Goal: Task Accomplishment & Management: Manage account settings

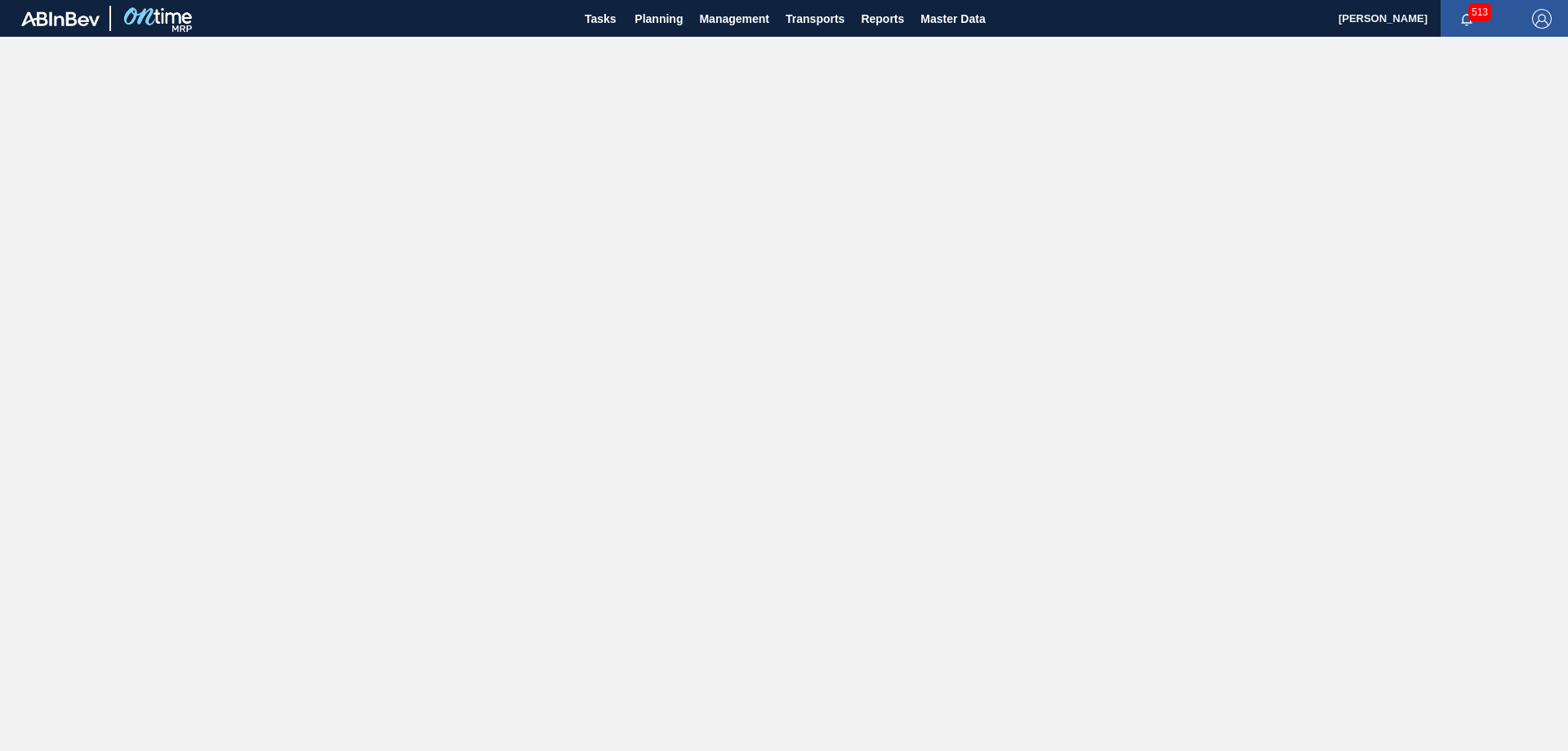
click at [1470, 8] on span "513" at bounding box center [1480, 12] width 23 height 18
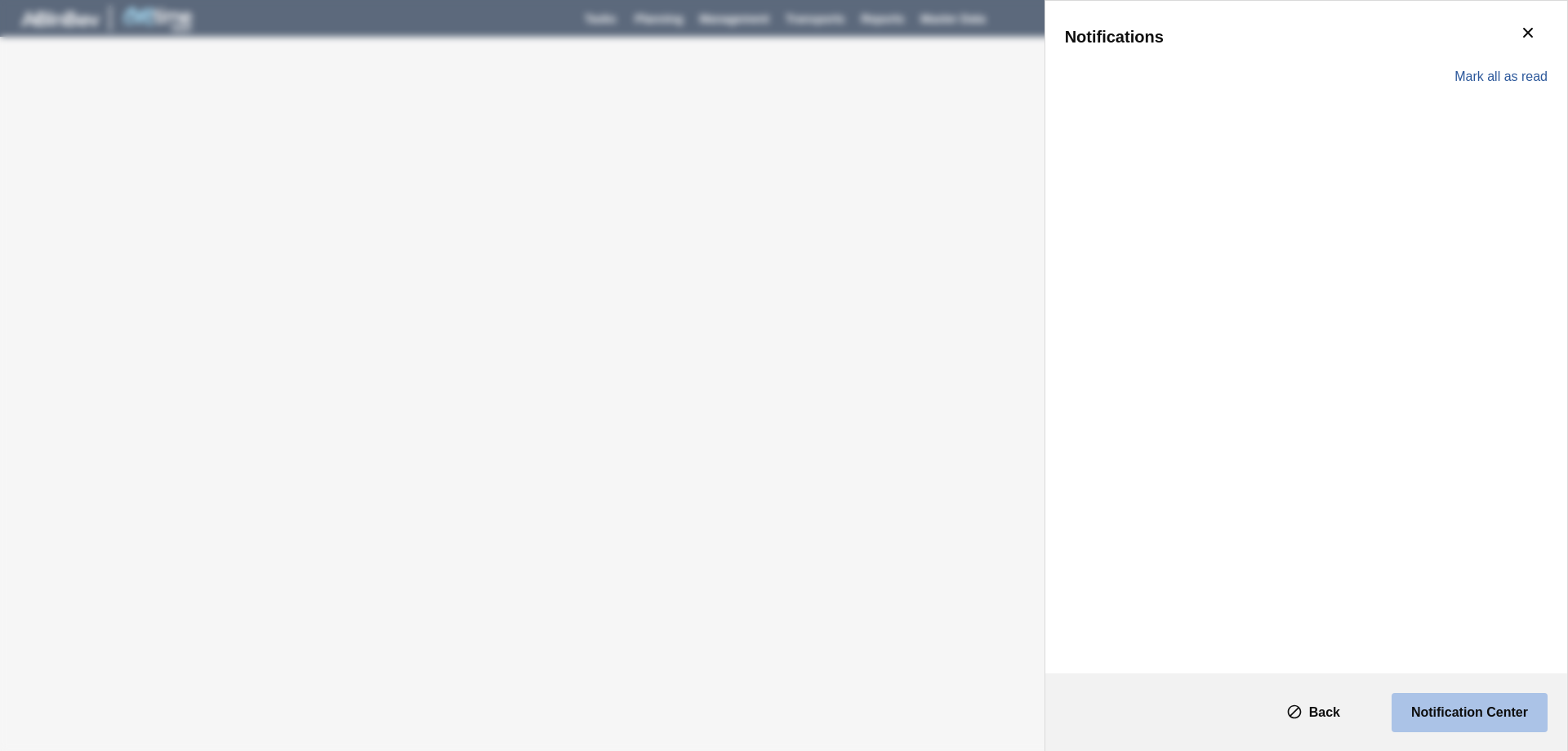
drag, startPoint x: 1472, startPoint y: 710, endPoint x: 1461, endPoint y: 710, distance: 11.0
click at [0, 0] on slot "Notification Center" at bounding box center [0, 0] width 0 height 0
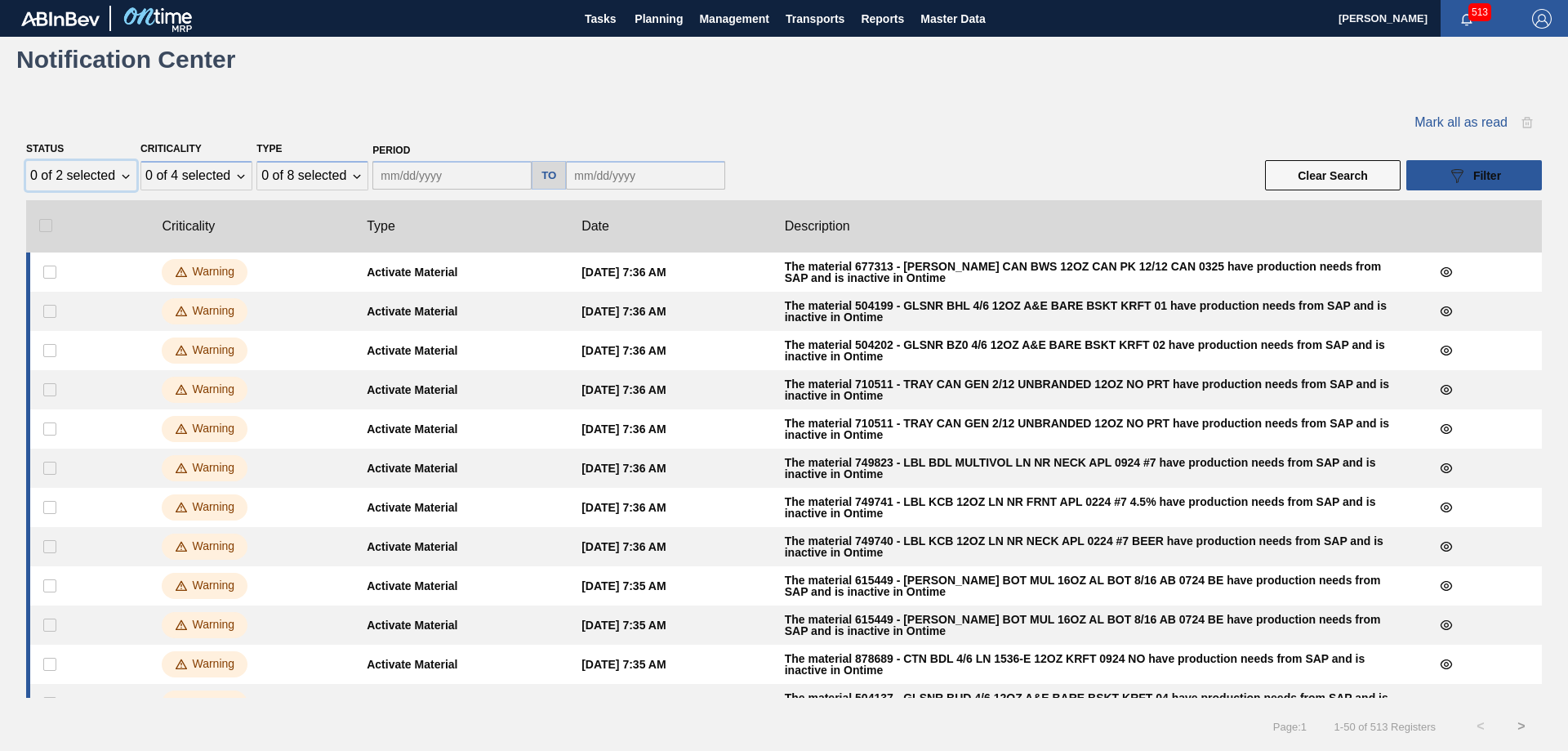
click at [114, 172] on div "0 of 2 selected" at bounding box center [72, 175] width 85 height 15
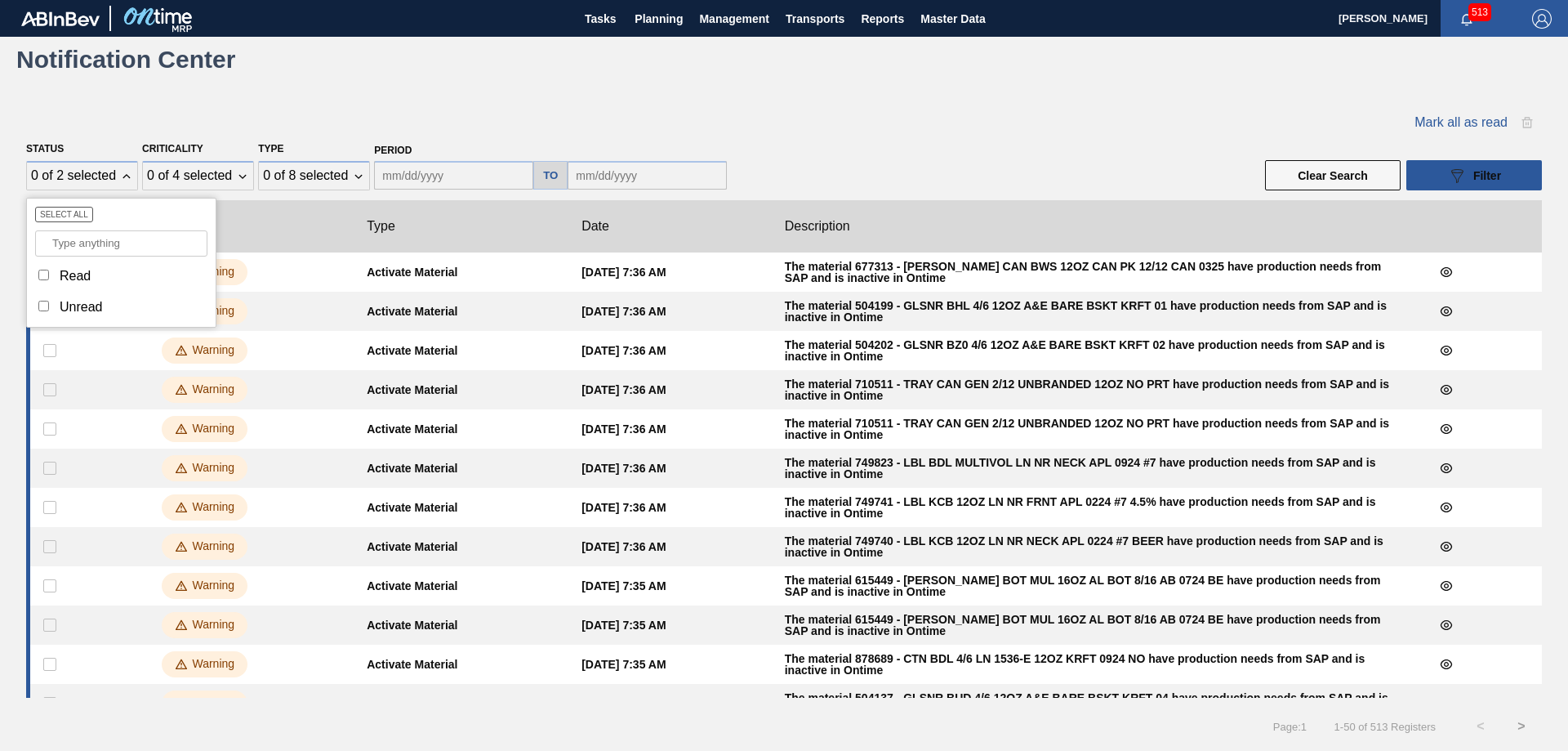
click at [943, 72] on div "Notification Center" at bounding box center [784, 59] width 1568 height 45
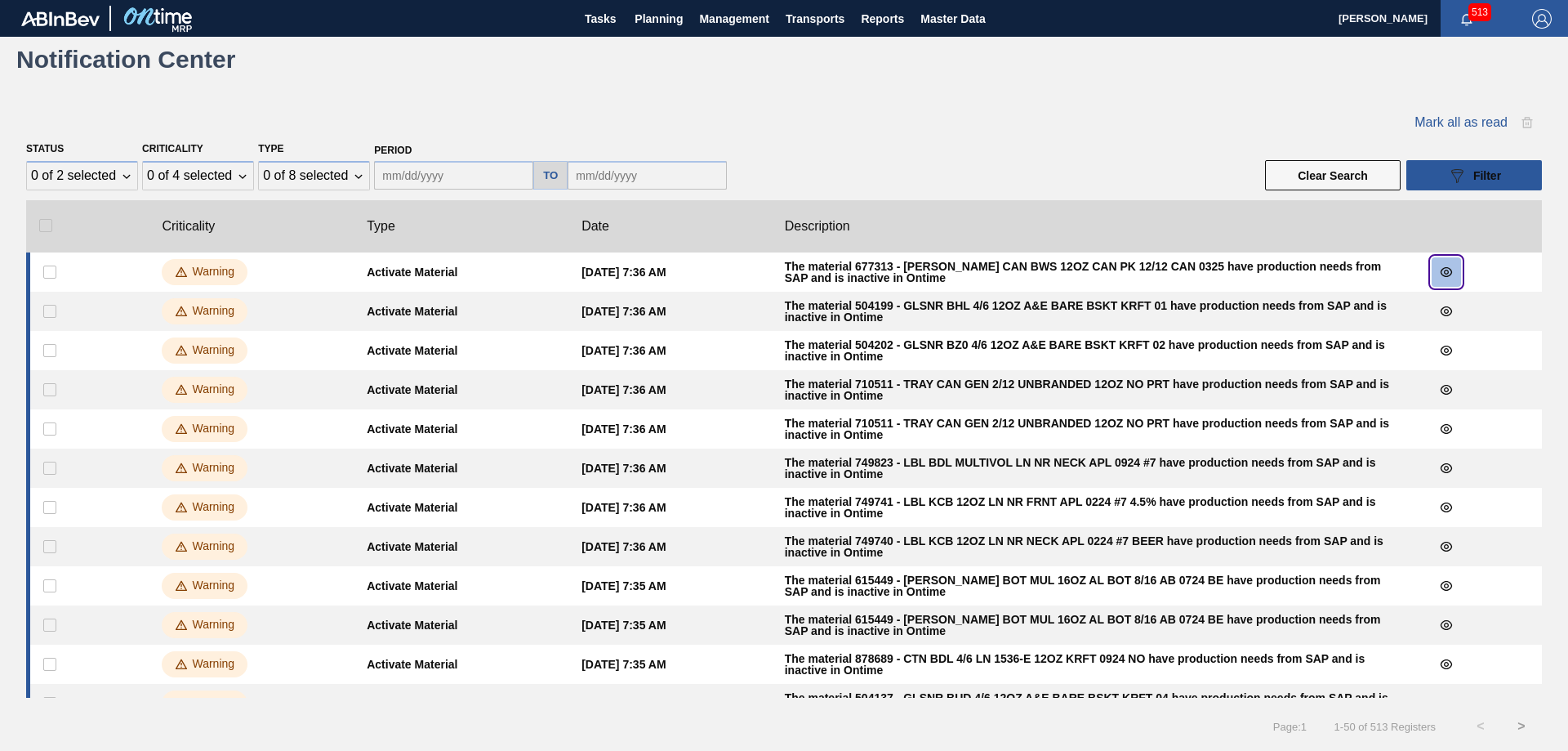
click at [1447, 269] on icon "botão de ícone" at bounding box center [1446, 272] width 13 height 13
click at [47, 313] on input "checkbox" at bounding box center [50, 310] width 13 height 13
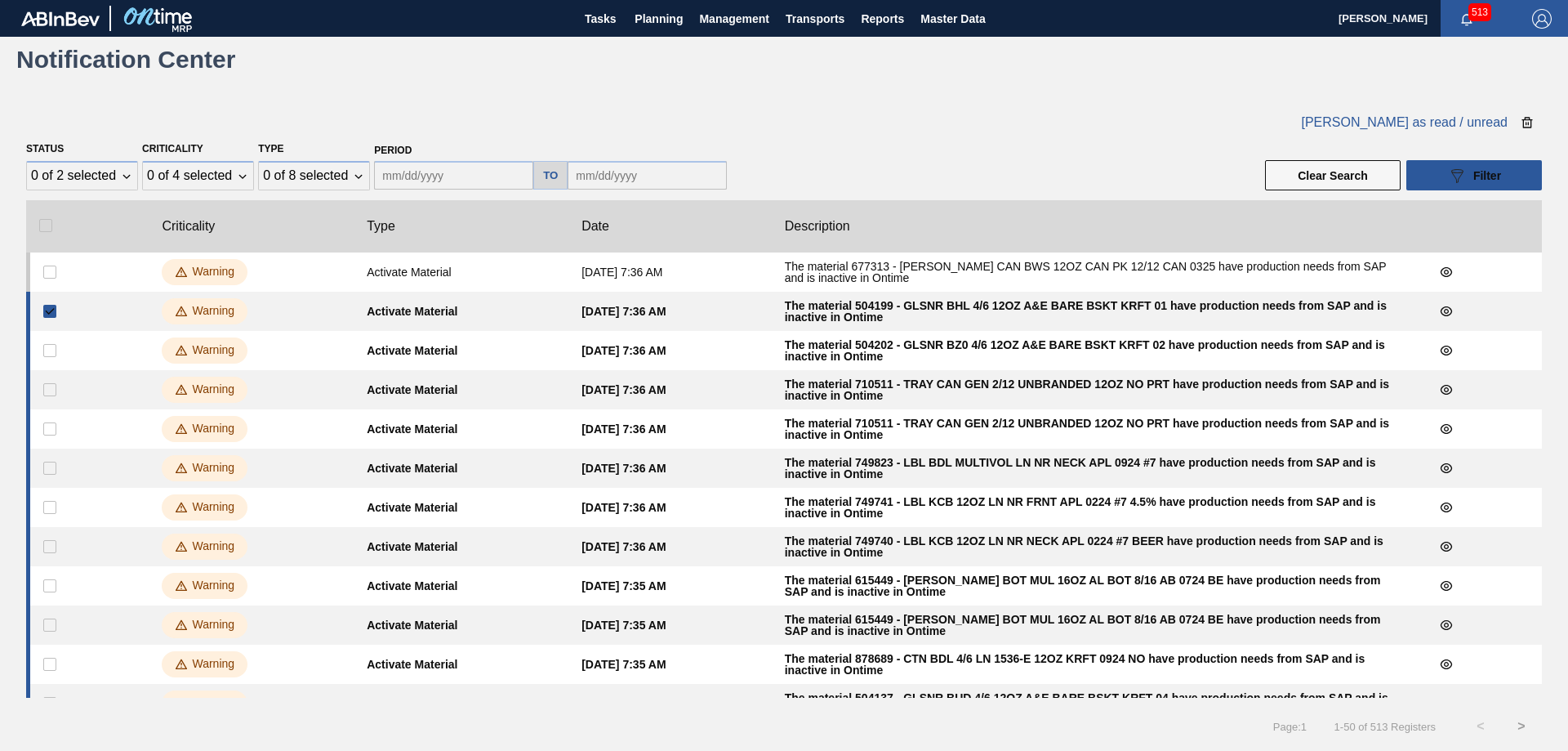
click at [53, 335] on clb-table-tbody-cell at bounding box center [87, 350] width 122 height 39
click at [50, 309] on input "checkbox" at bounding box center [50, 310] width 13 height 13
click at [824, 119] on div "Mark all as read" at bounding box center [784, 122] width 1515 height 30
click at [45, 313] on input "checkbox" at bounding box center [50, 310] width 13 height 13
checkbox input "true"
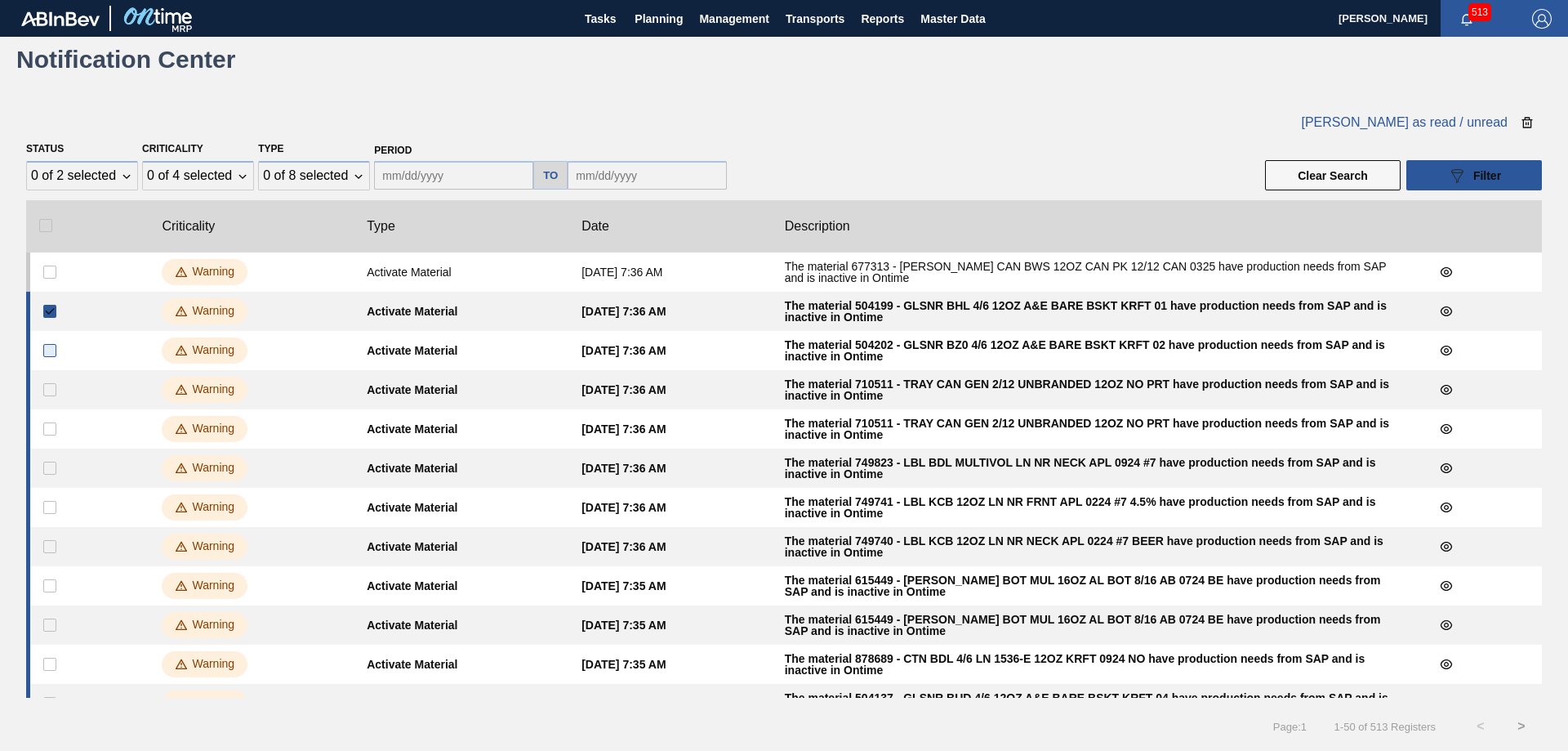
click at [50, 355] on input "checkbox" at bounding box center [50, 350] width 13 height 13
checkbox input "true"
click at [1411, 121] on span "[PERSON_NAME] as read / unread" at bounding box center [1404, 122] width 207 height 15
checkbox input "false"
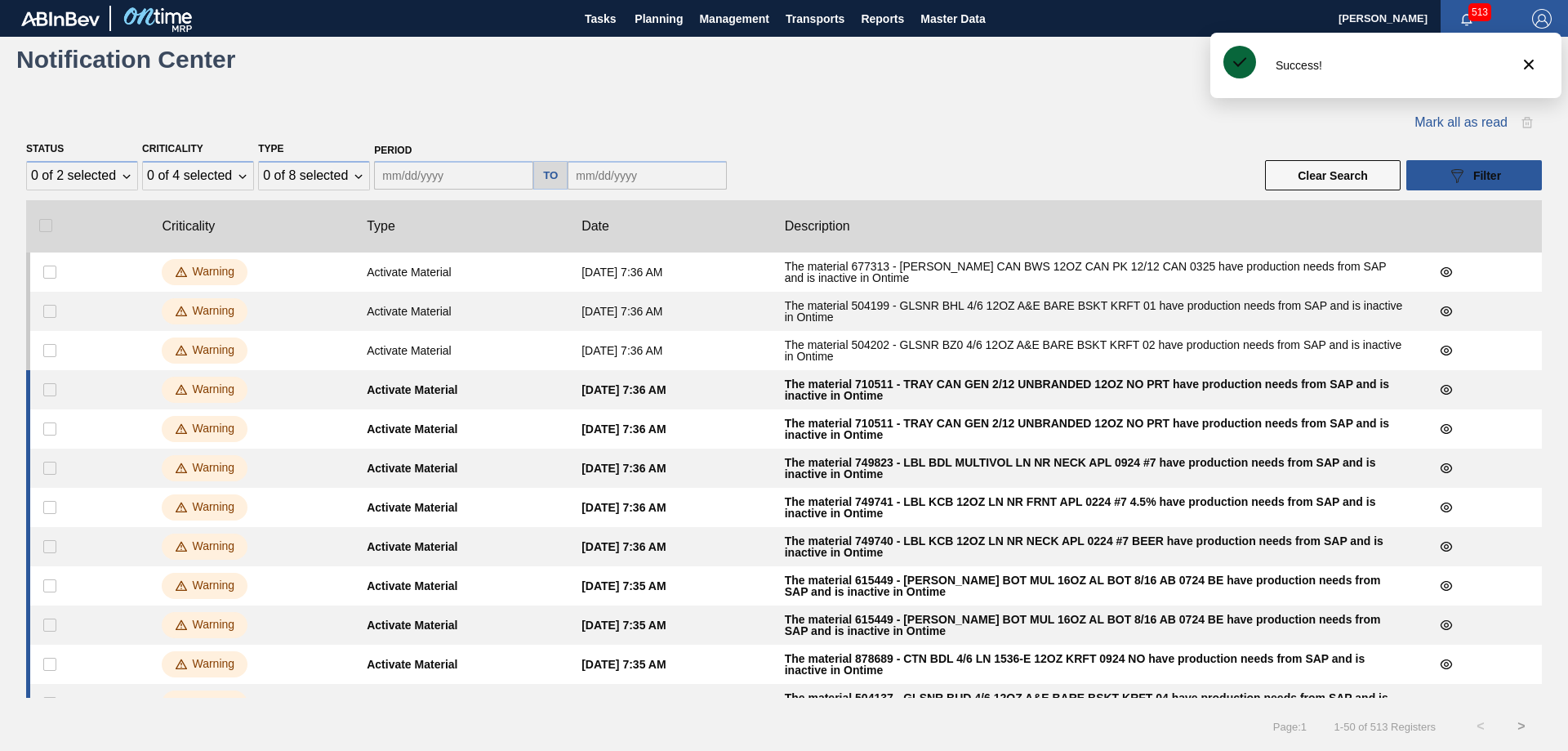
click at [773, 117] on div "Mark all as read" at bounding box center [784, 122] width 1515 height 30
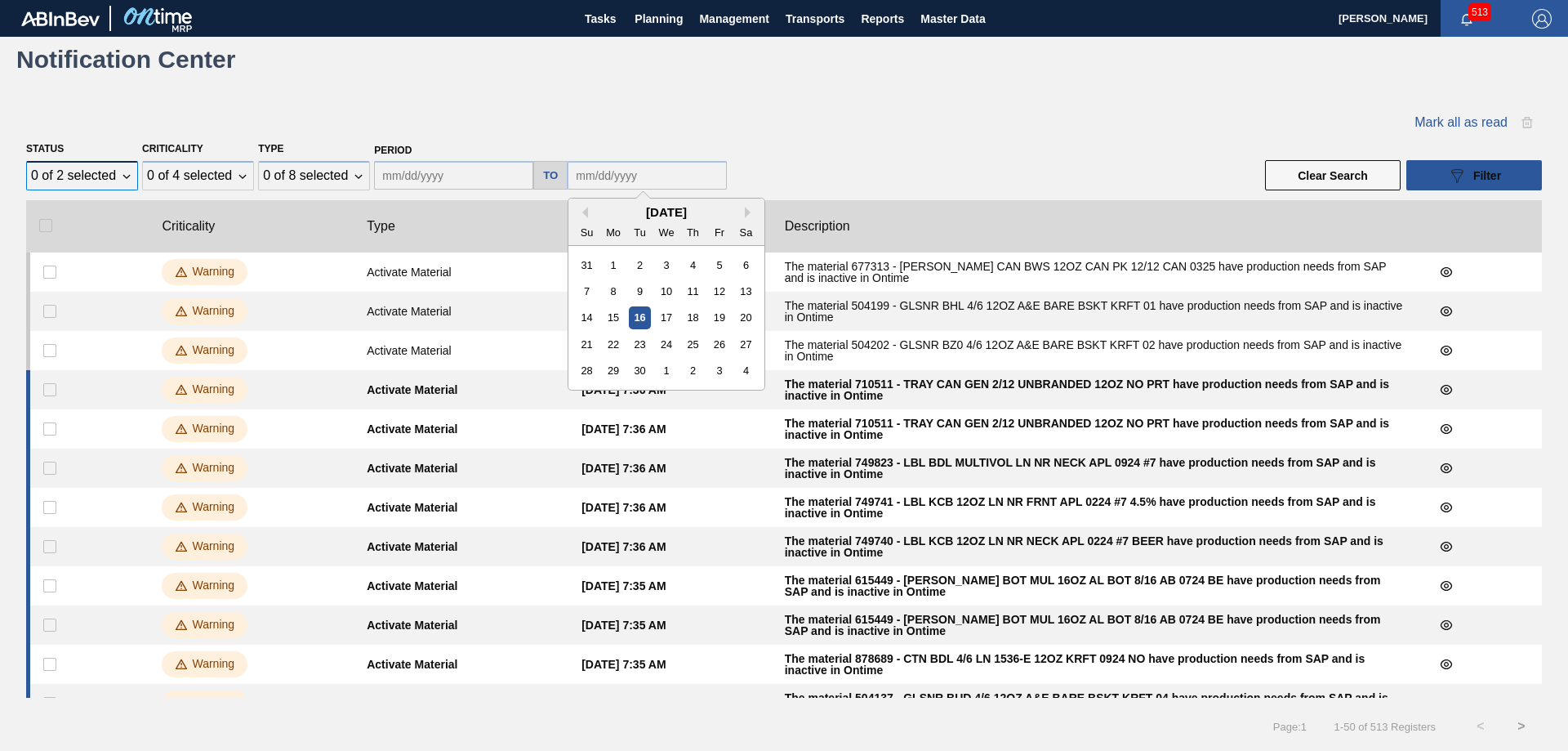
drag, startPoint x: 252, startPoint y: 180, endPoint x: 97, endPoint y: 185, distance: 155.1
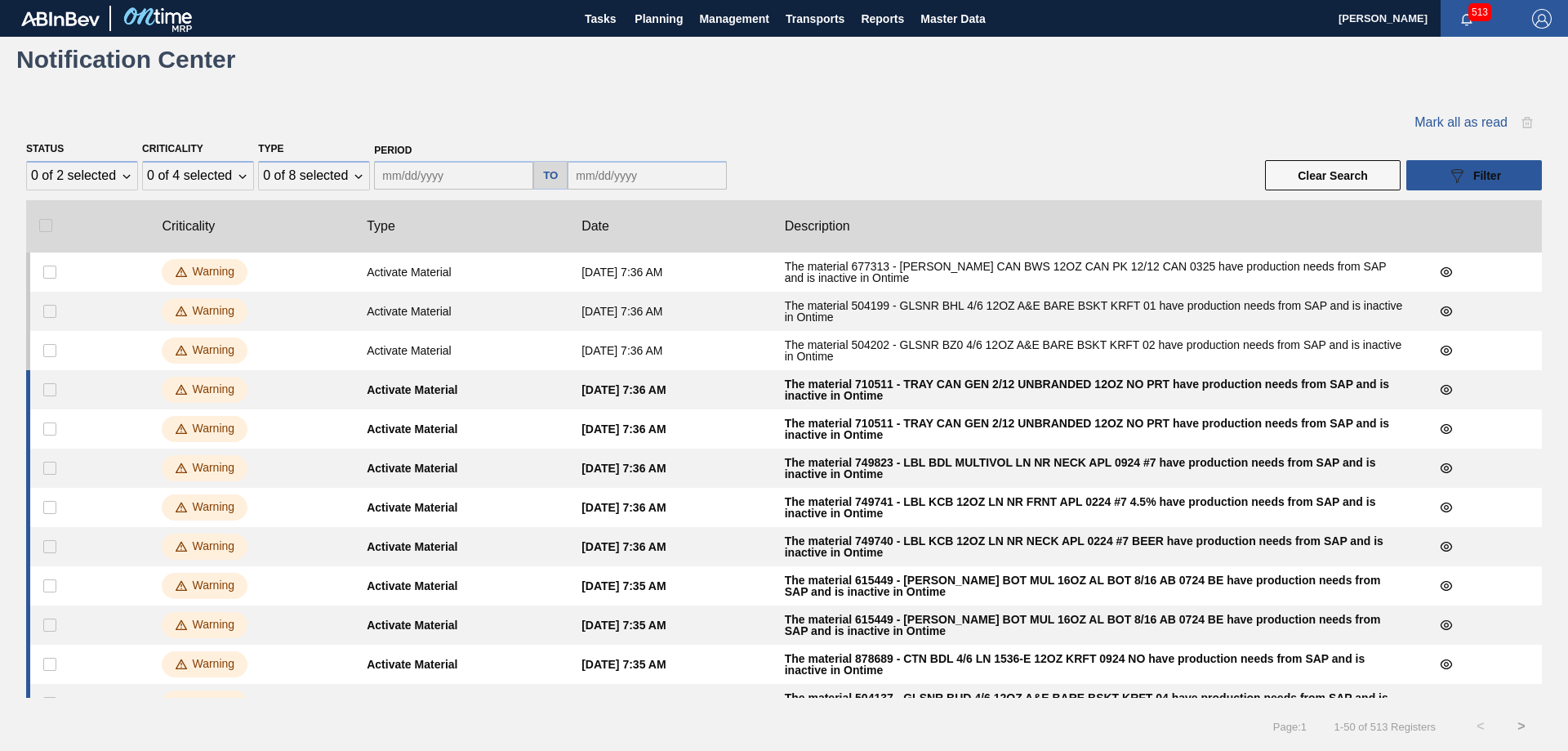
drag, startPoint x: 97, startPoint y: 185, endPoint x: 220, endPoint y: 139, distance: 131.3
click at [220, 139] on div "Criticality 0 of 4 selected" at bounding box center [198, 164] width 112 height 55
click at [222, 174] on div "0 of 4 selected" at bounding box center [188, 175] width 85 height 15
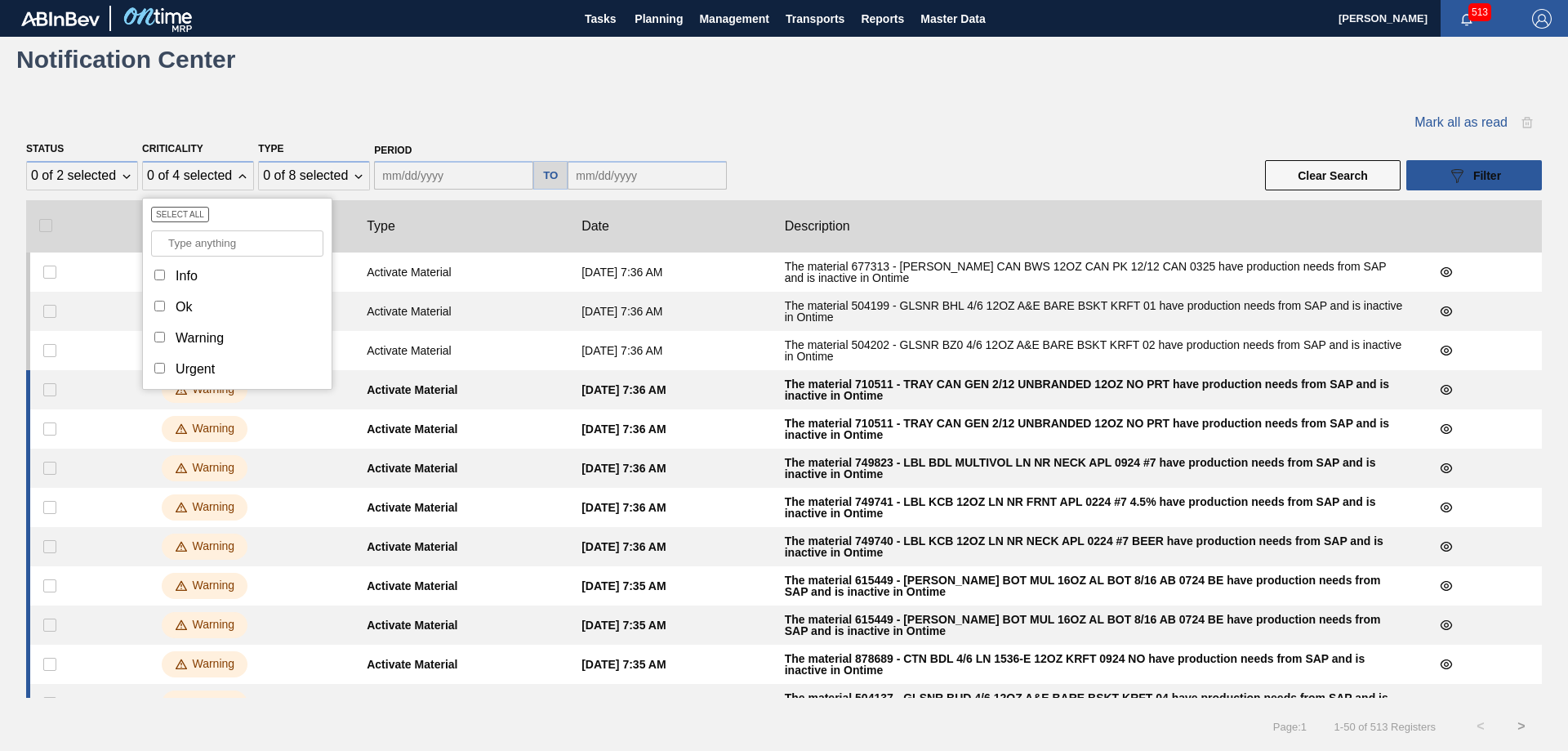
drag, startPoint x: 629, startPoint y: 95, endPoint x: 464, endPoint y: 150, distance: 173.9
click at [628, 95] on div "Mark all as read Status 0 of 2 selected Criticality 0 of 4 selected Select All …" at bounding box center [784, 427] width 1568 height 691
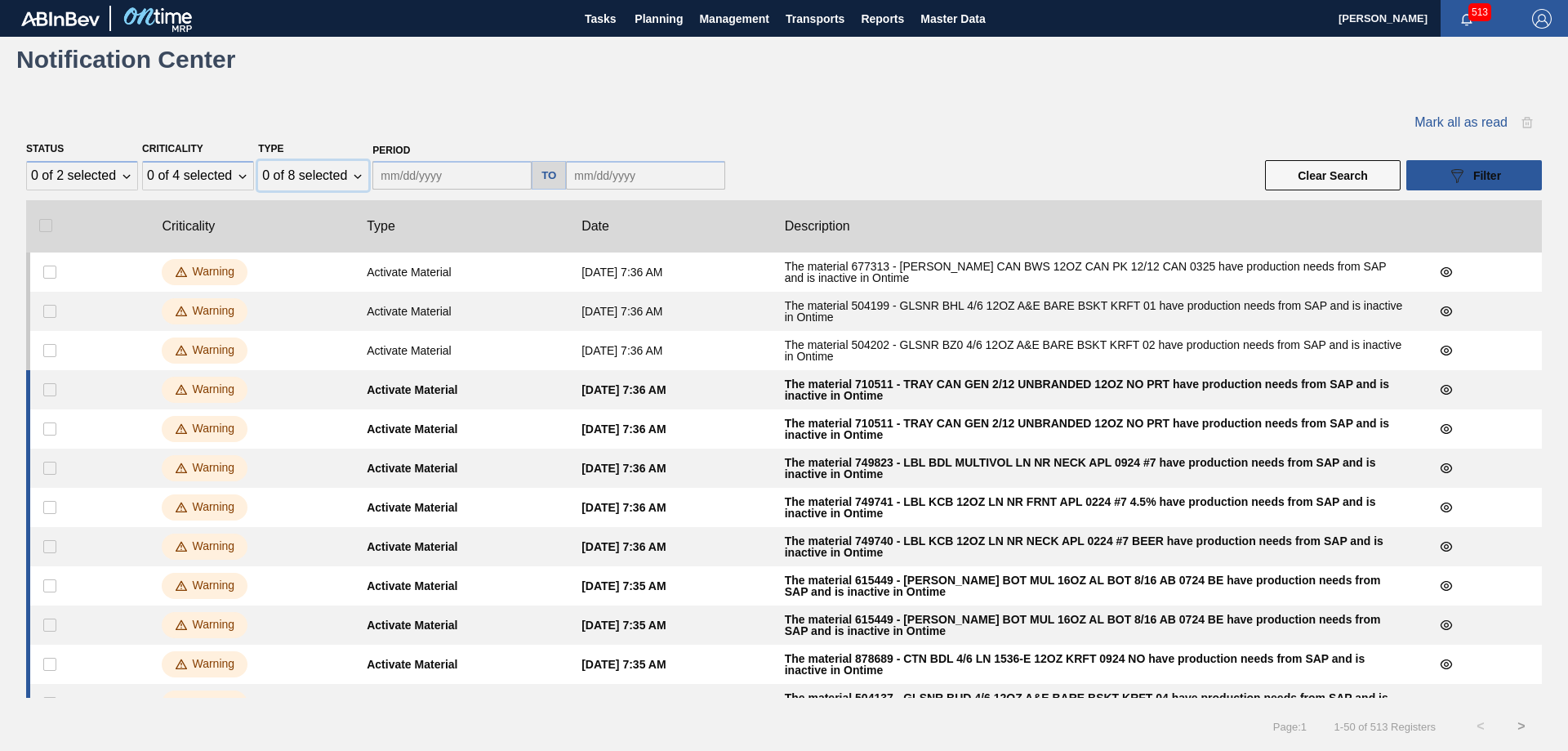
click at [289, 171] on div "0 of 8 selected" at bounding box center [304, 175] width 85 height 15
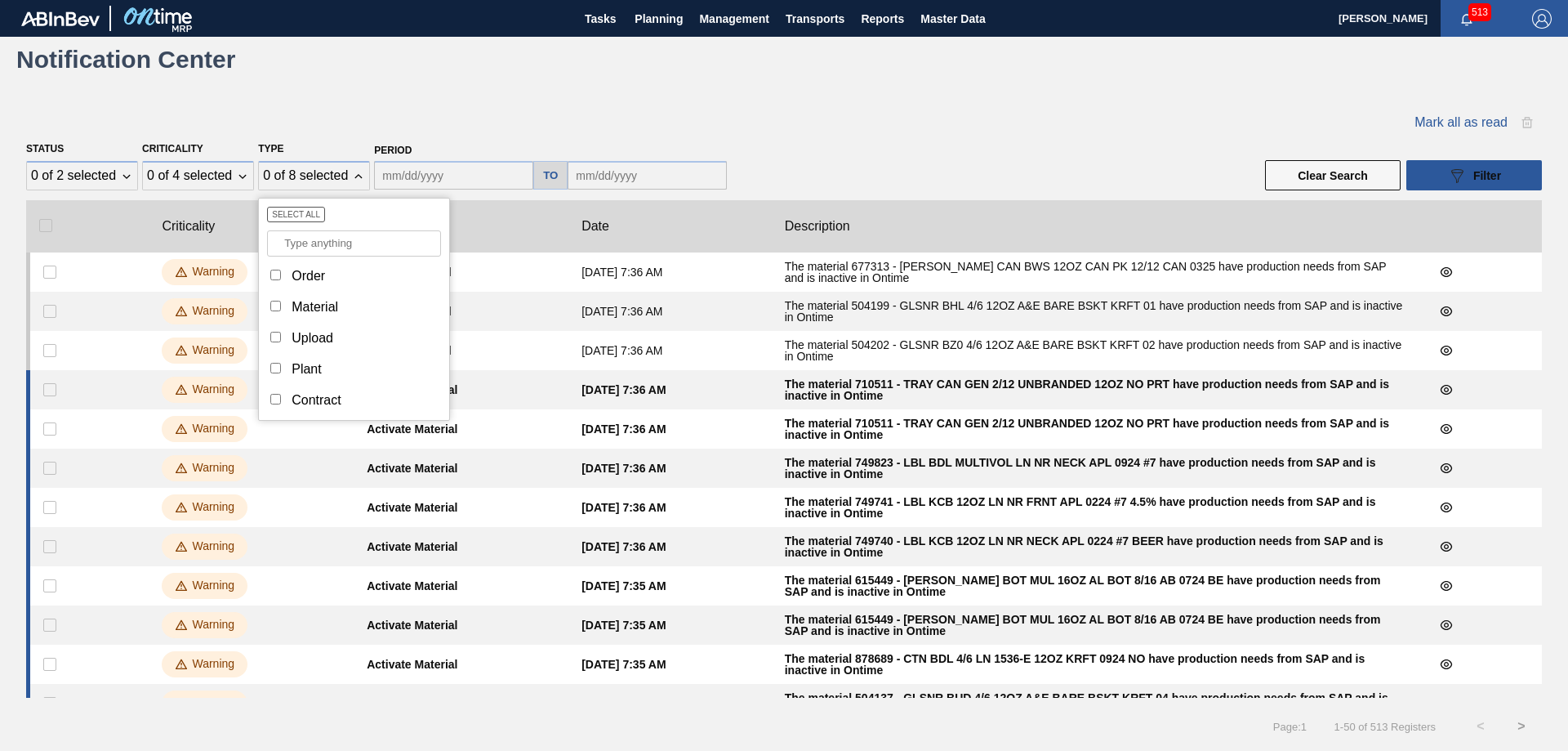
click at [753, 167] on div "Status 0 of 2 selected Criticality 0 of 4 selected Type 0 of 8 selected Select …" at bounding box center [784, 164] width 1515 height 55
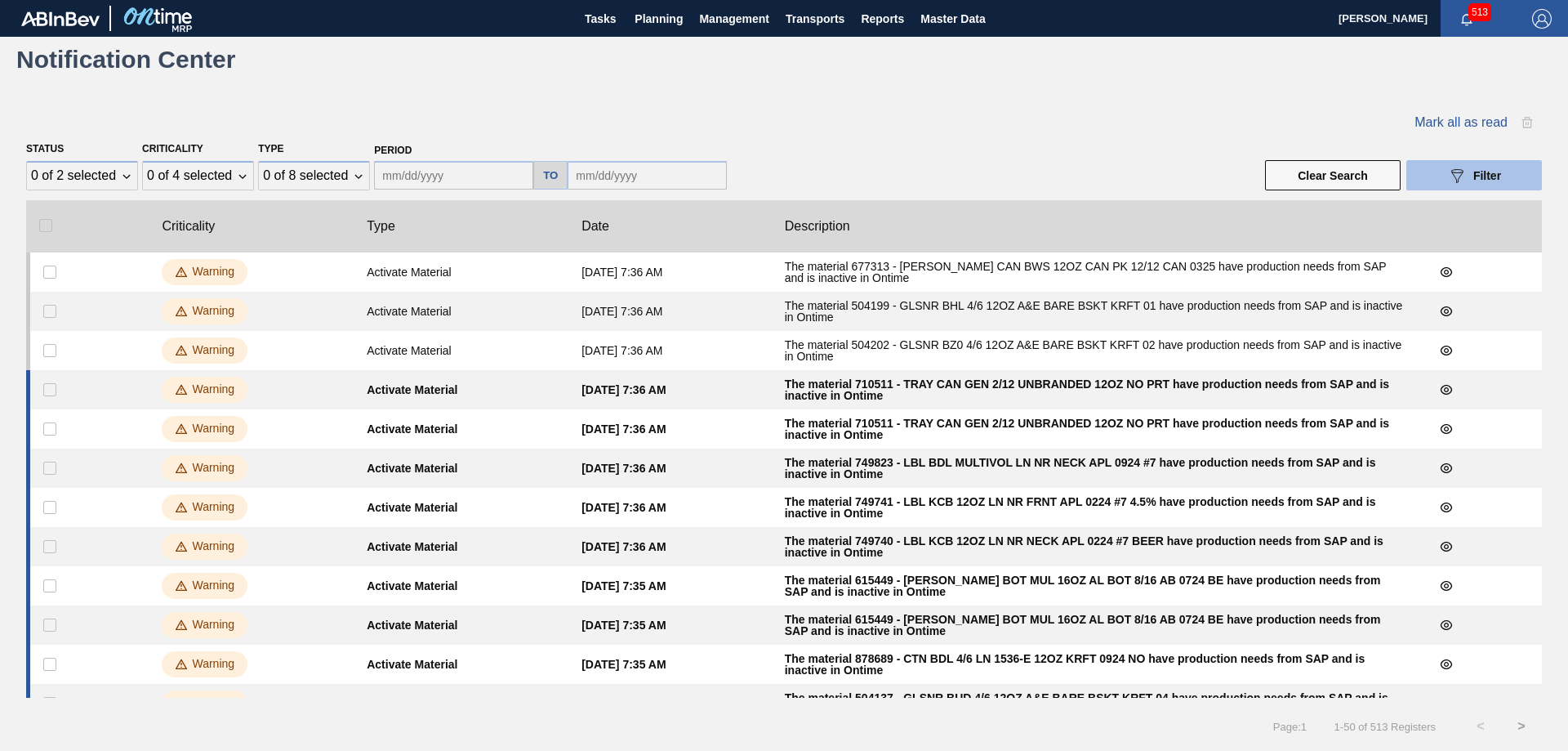
click at [1474, 176] on span "Filter" at bounding box center [1487, 175] width 28 height 13
click at [1470, 178] on div "089F7B8B-B2A5-4AFE-B5C0-19BA573D28AC Filter" at bounding box center [1474, 176] width 54 height 20
click at [1415, 179] on button "089F7B8B-B2A5-4AFE-B5C0-19BA573D28AC Filter" at bounding box center [1474, 175] width 135 height 30
click at [1079, 140] on div "Status 0 of 2 selected Criticality 0 of 4 selected Type 0 of 8 selected Period …" at bounding box center [784, 164] width 1515 height 55
click at [1324, 168] on button "Clear Search" at bounding box center [1332, 175] width 135 height 30
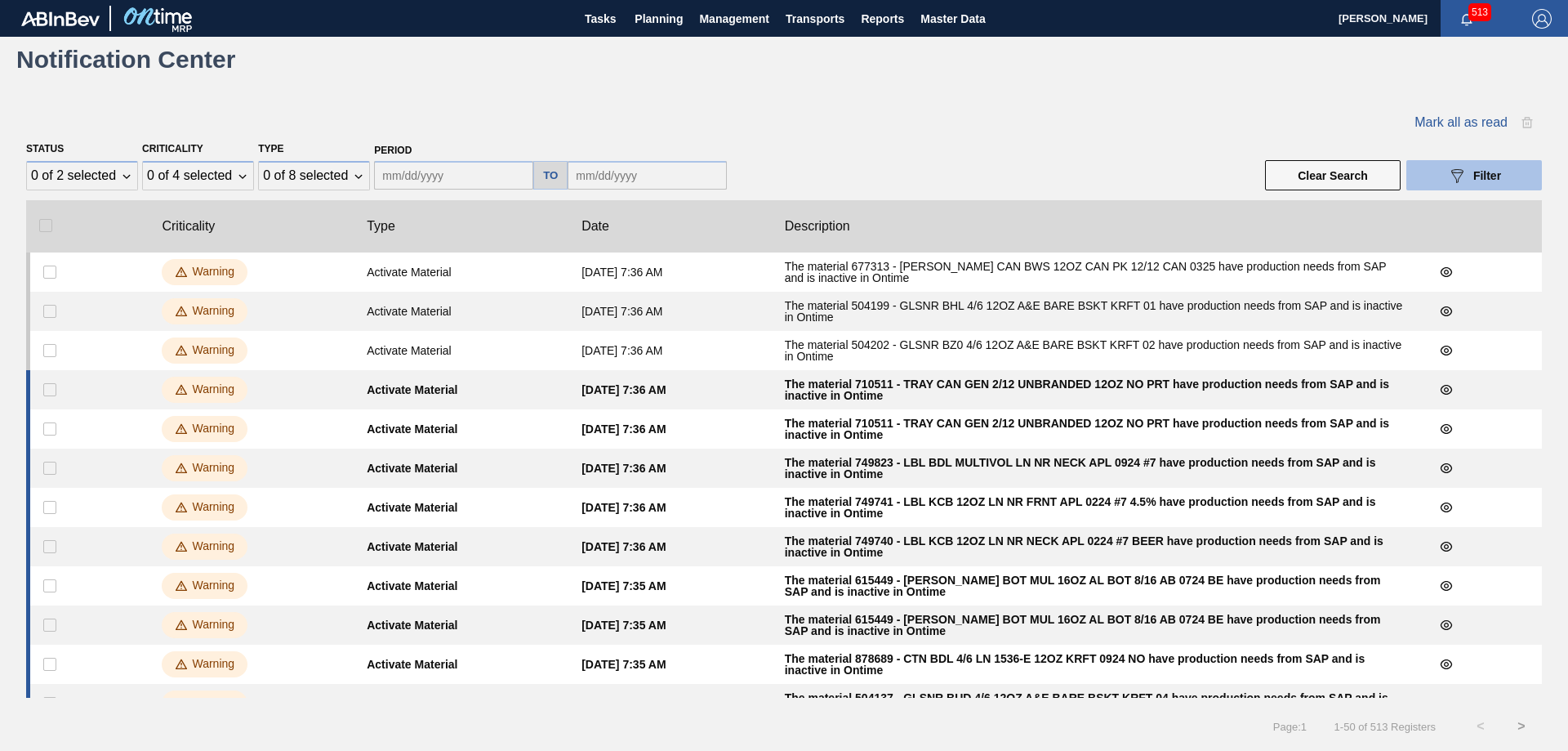
click at [1459, 163] on button "089F7B8B-B2A5-4AFE-B5C0-19BA573D28AC Filter" at bounding box center [1474, 175] width 135 height 30
click at [455, 89] on div "Mark all as read Status 0 of 2 selected Criticality 0 of 4 selected Type 0 of 8…" at bounding box center [784, 427] width 1568 height 691
click at [373, 286] on clb-table-tbody-cell "Activate Material" at bounding box center [461, 272] width 215 height 39
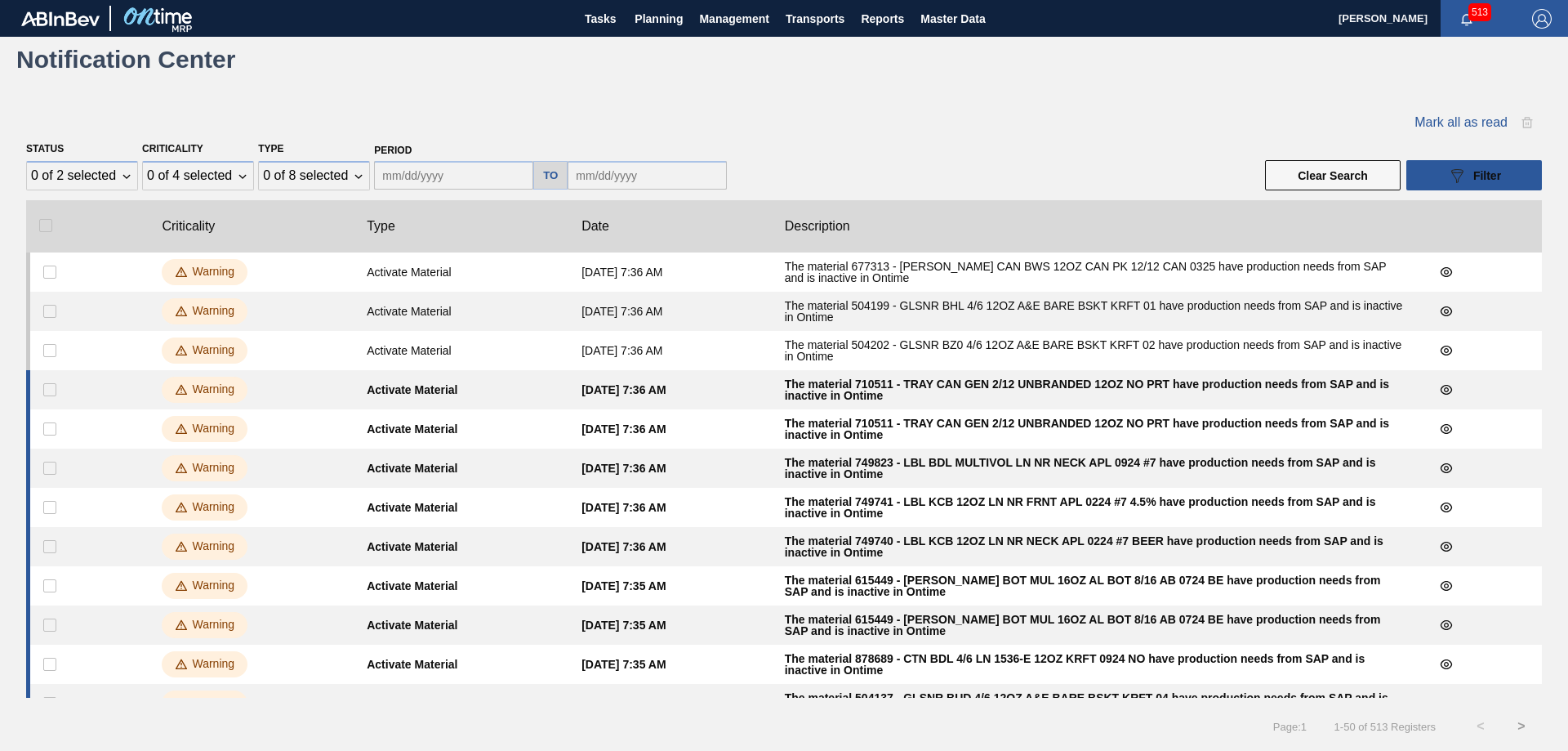
drag, startPoint x: 516, startPoint y: 295, endPoint x: 568, endPoint y: 295, distance: 52.0
click at [519, 295] on clb-table-tbody-cell "Activate Material" at bounding box center [461, 310] width 215 height 39
click at [596, 179] on input "text" at bounding box center [647, 175] width 159 height 29
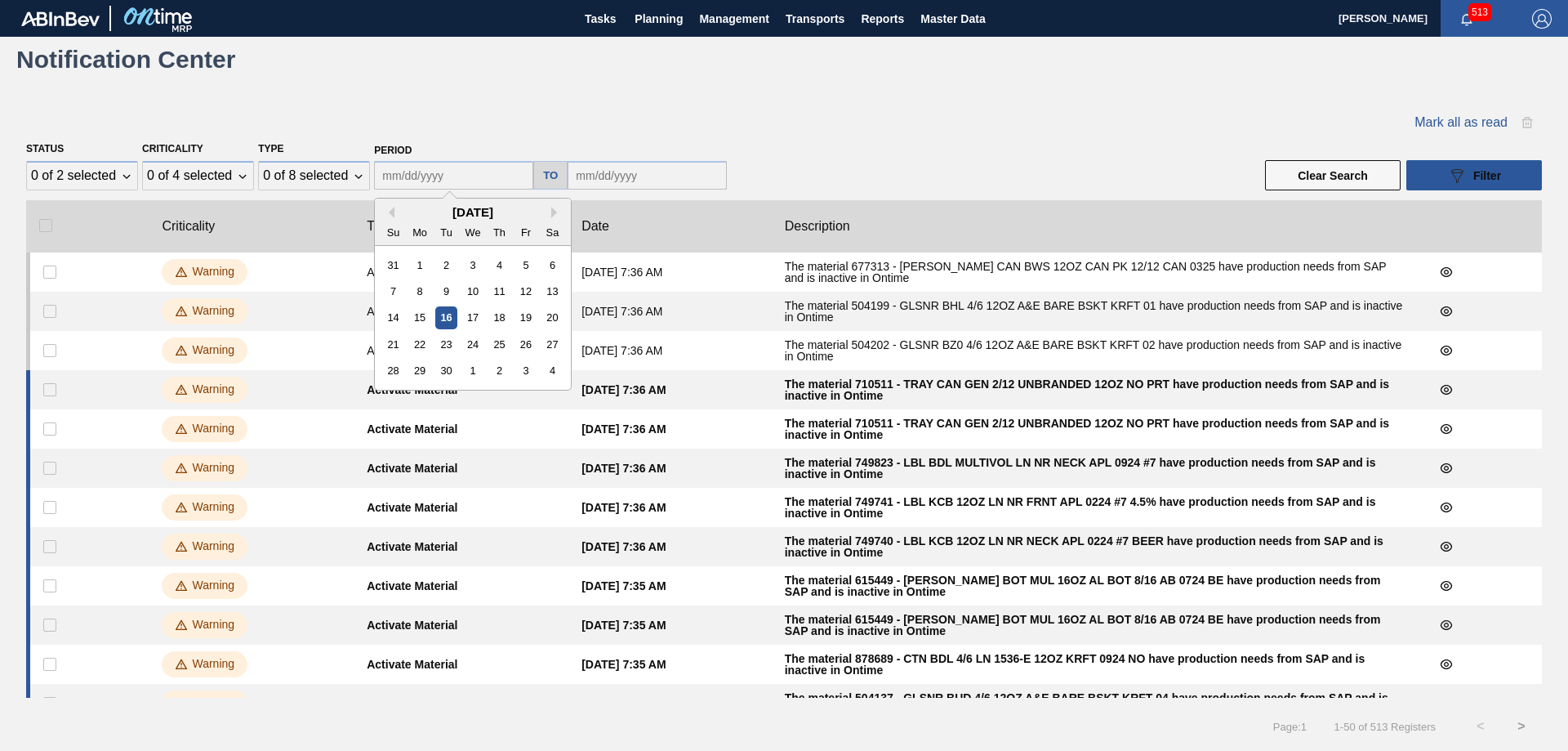
click at [445, 176] on input "collectLabel" at bounding box center [453, 175] width 159 height 29
click at [1455, 179] on icon "089F7B8B-B2A5-4AFE-B5C0-19BA573D28AC" at bounding box center [1457, 176] width 20 height 20
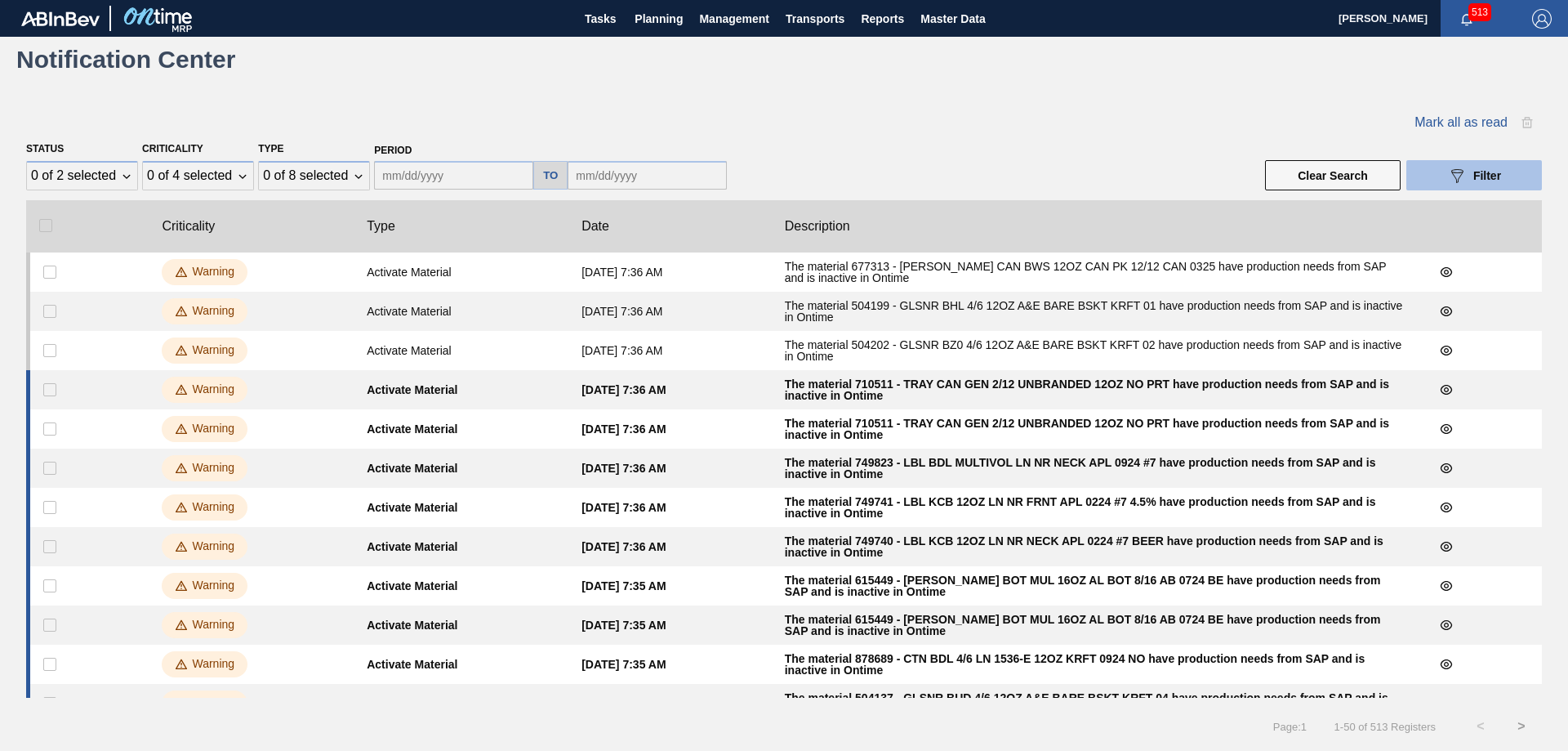
click at [1483, 167] on div "089F7B8B-B2A5-4AFE-B5C0-19BA573D28AC Filter" at bounding box center [1474, 176] width 54 height 20
click at [1440, 163] on button "089F7B8B-B2A5-4AFE-B5C0-19BA573D28AC Filter" at bounding box center [1474, 175] width 135 height 30
click at [1438, 166] on button "089F7B8B-B2A5-4AFE-B5C0-19BA573D28AC Filter" at bounding box center [1474, 175] width 135 height 30
drag, startPoint x: 1438, startPoint y: 166, endPoint x: 1350, endPoint y: 153, distance: 89.0
click at [1439, 166] on button "089F7B8B-B2A5-4AFE-B5C0-19BA573D28AC Filter" at bounding box center [1474, 175] width 135 height 30
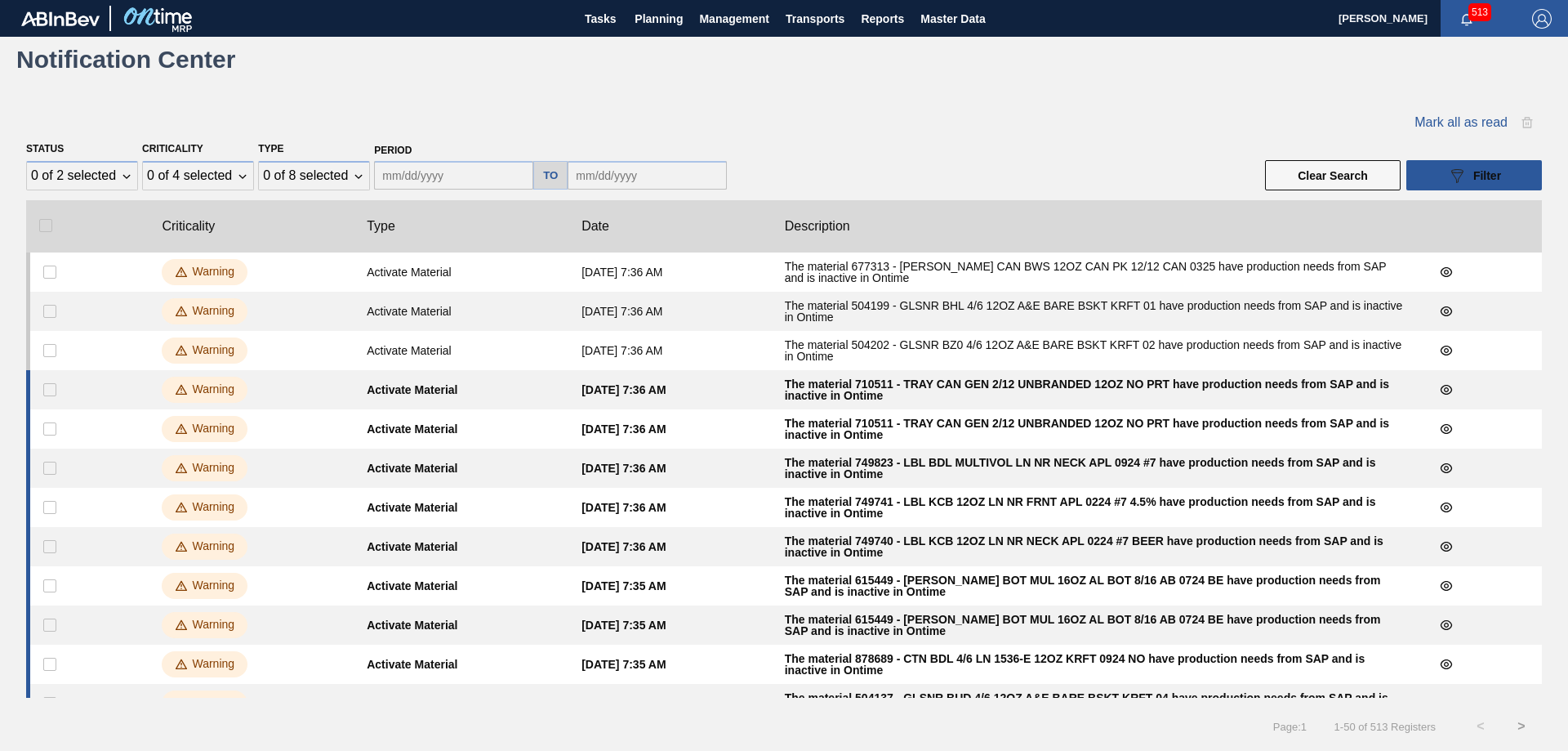
click at [1461, 22] on icon "button" at bounding box center [1467, 19] width 13 height 13
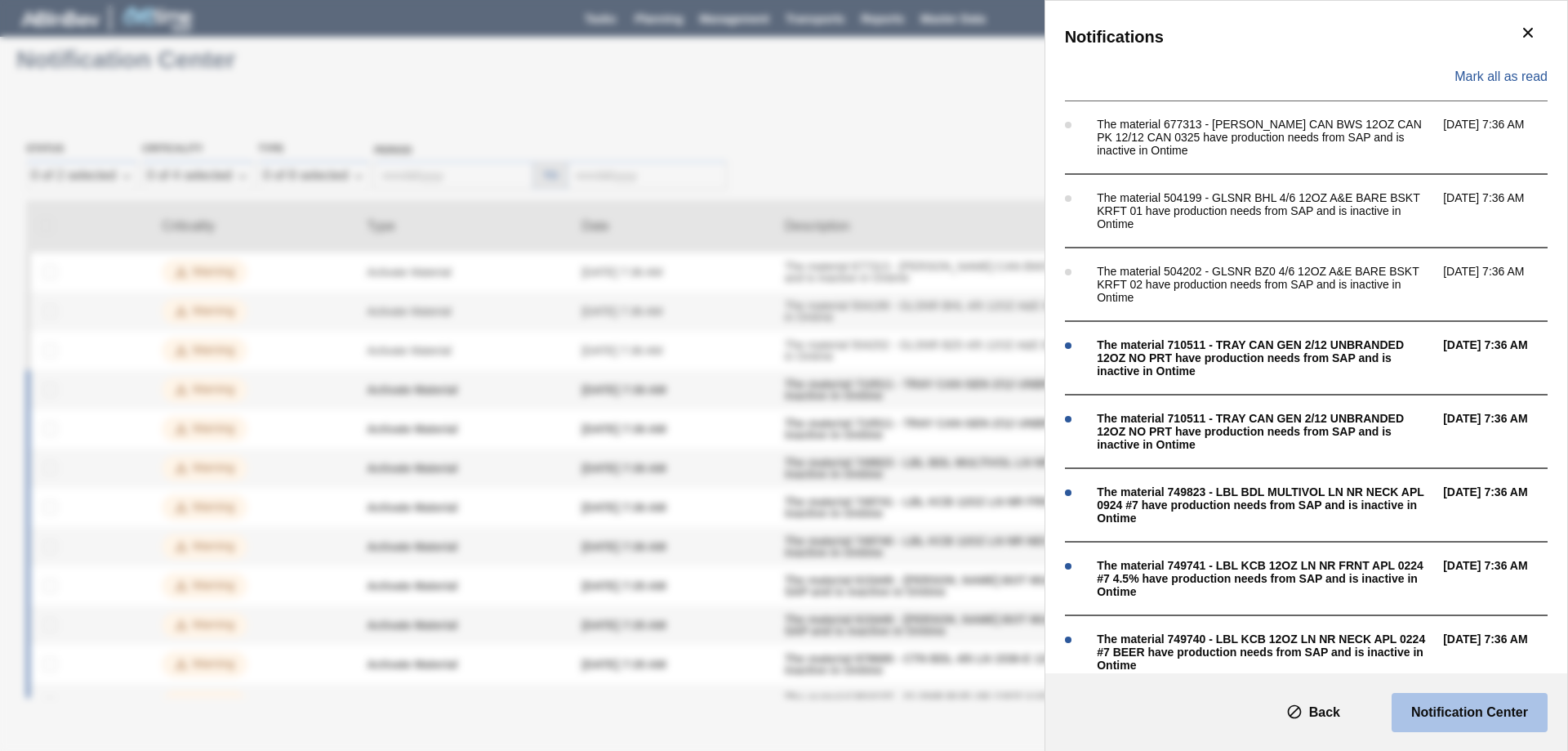
click at [1467, 701] on button "Notification Center" at bounding box center [1470, 712] width 156 height 39
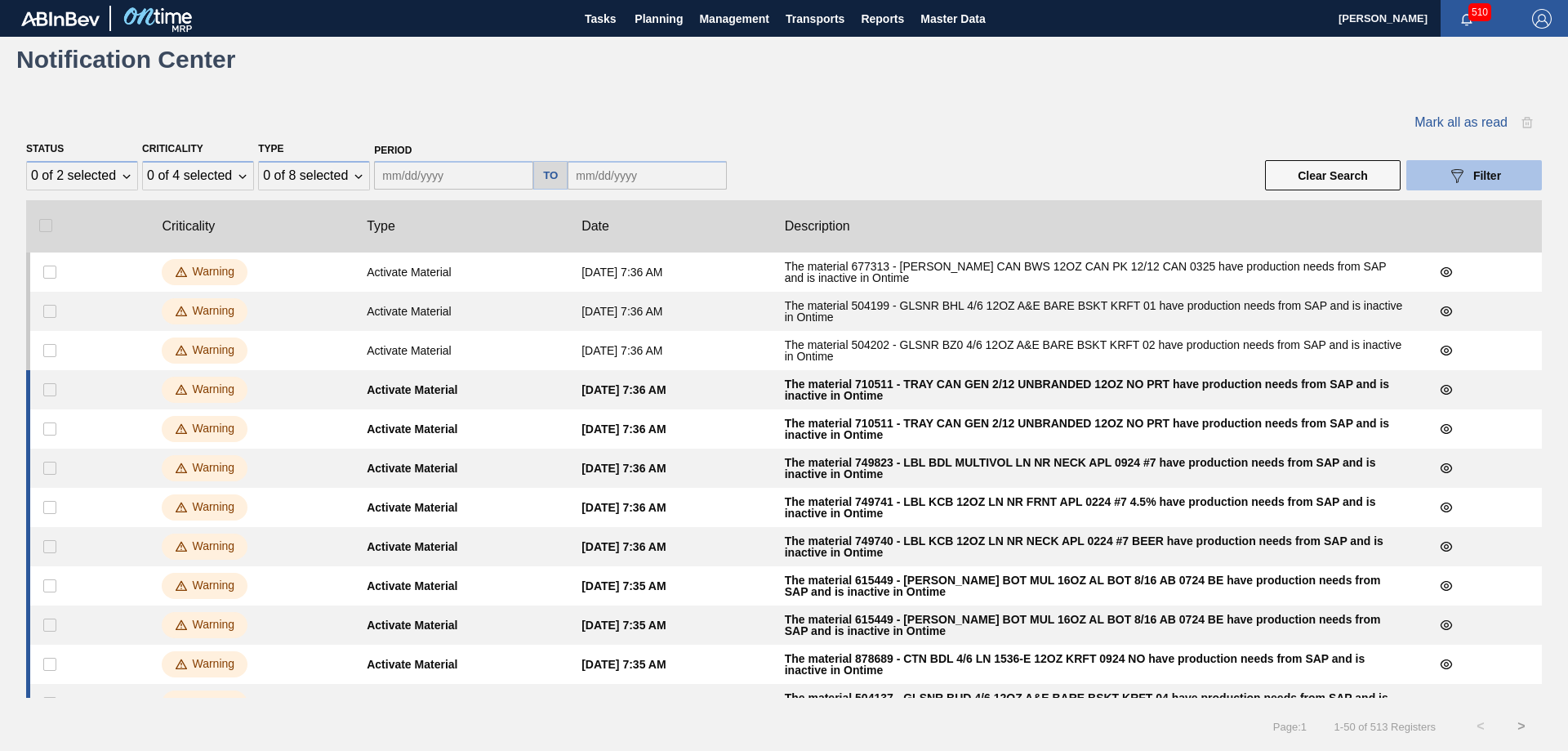
click at [1474, 179] on span "Filter" at bounding box center [1487, 175] width 28 height 13
click at [935, 15] on span "Master Data" at bounding box center [953, 19] width 65 height 20
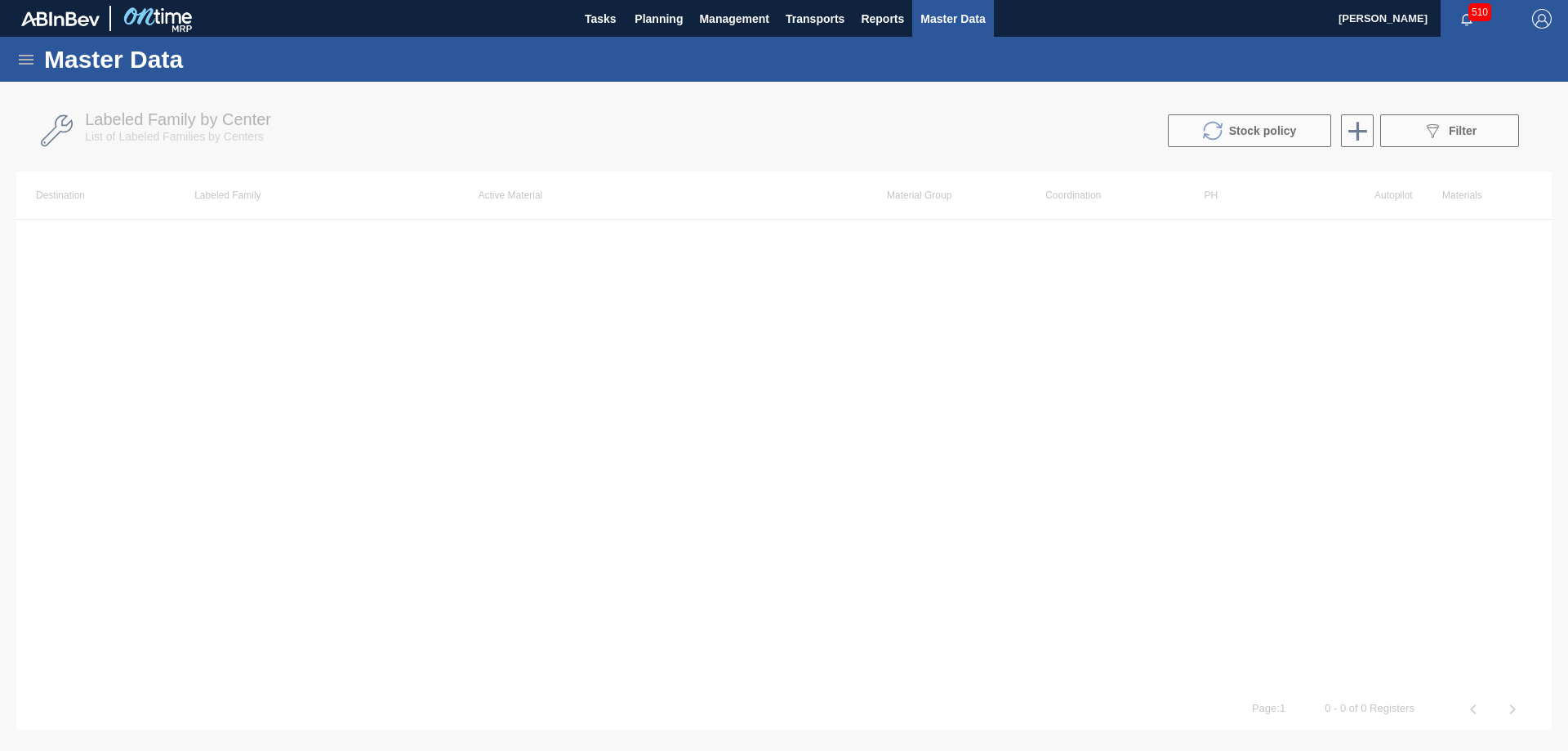
click at [19, 58] on icon at bounding box center [26, 60] width 20 height 20
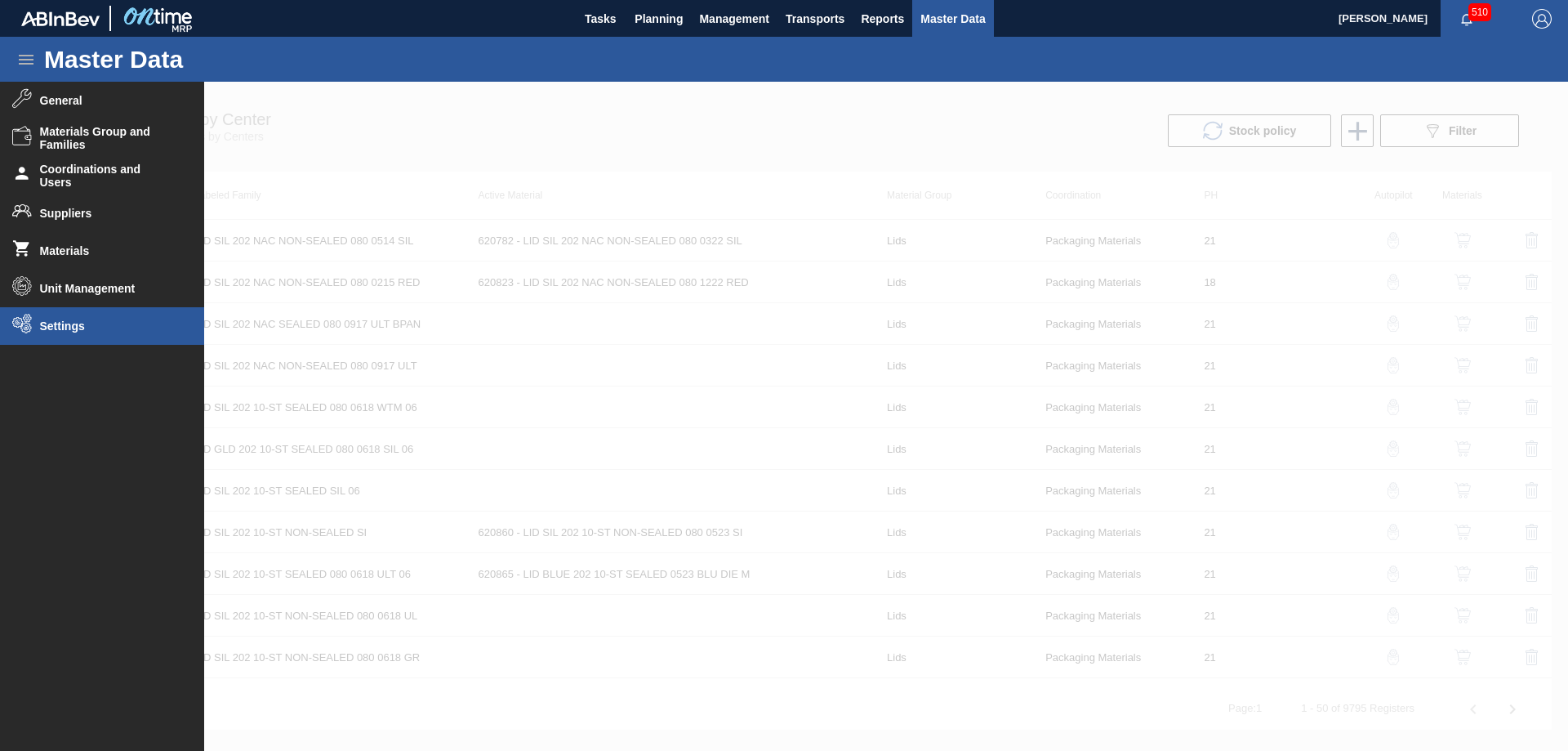
click at [65, 322] on span "Settings" at bounding box center [107, 325] width 135 height 13
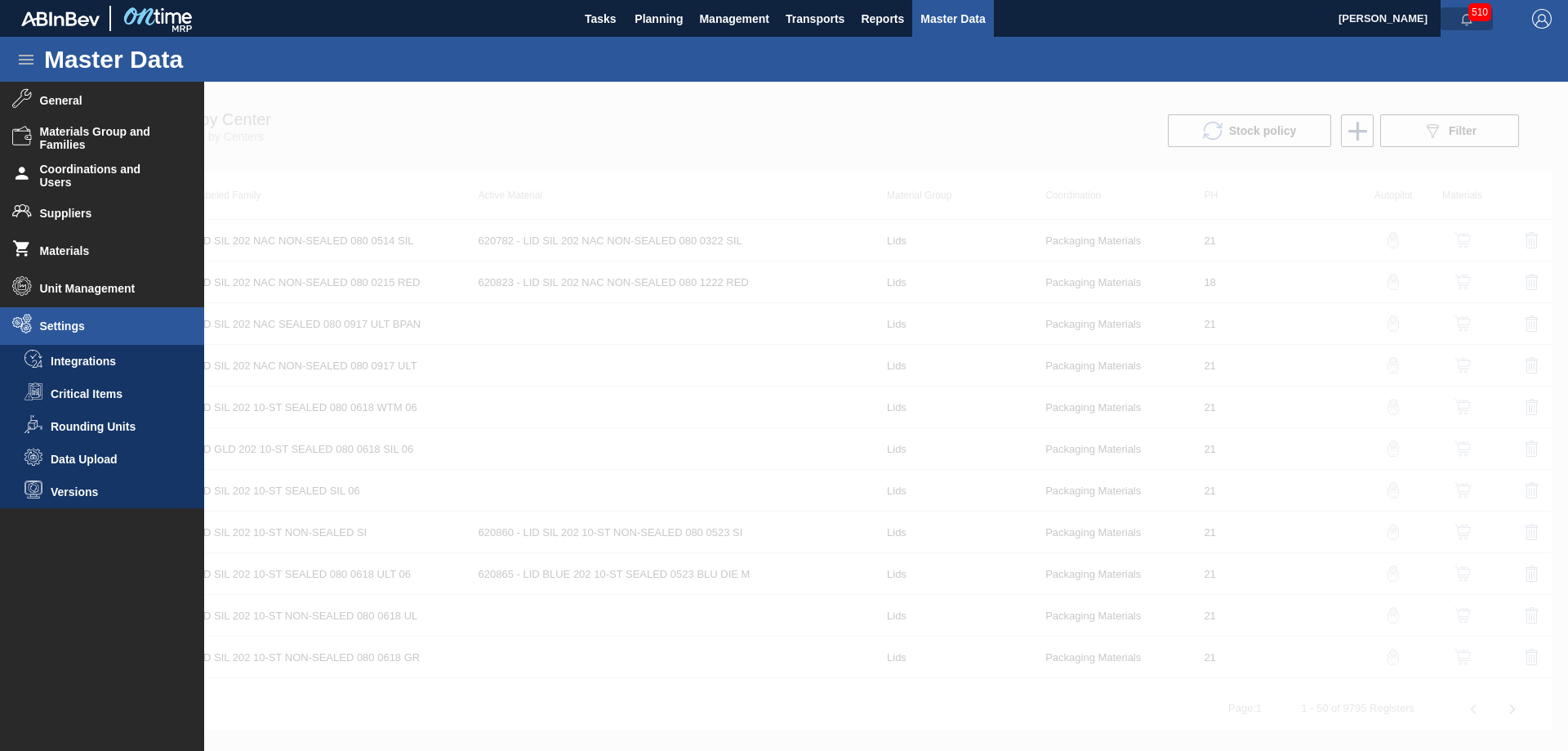
click at [1463, 19] on icon "button" at bounding box center [1466, 19] width 11 height 11
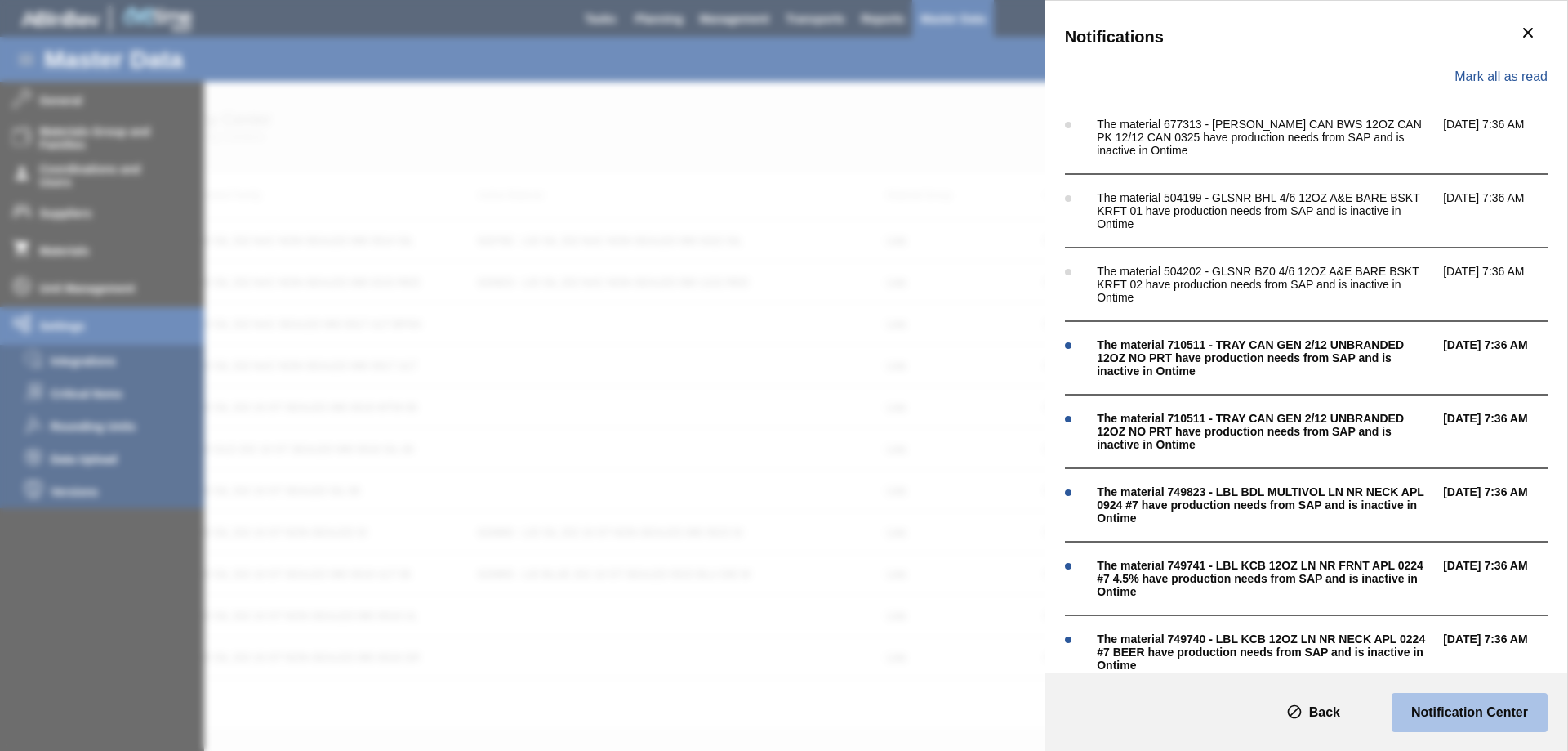
click at [0, 0] on slot "Notification Center" at bounding box center [0, 0] width 0 height 0
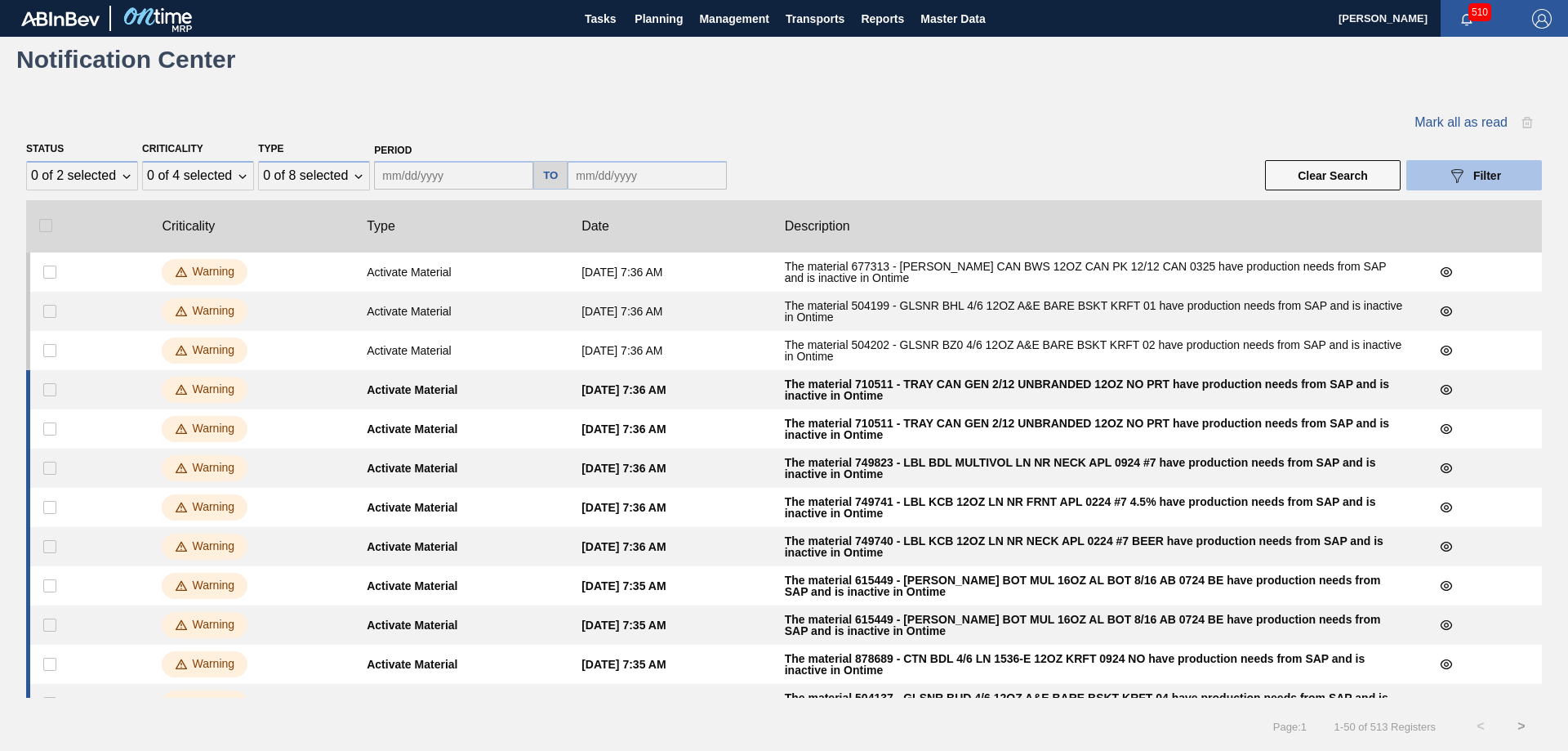
click at [1460, 175] on icon "089F7B8B-B2A5-4AFE-B5C0-19BA573D28AC" at bounding box center [1457, 176] width 20 height 20
click at [1474, 177] on span "Filter" at bounding box center [1487, 175] width 28 height 13
click at [1464, 21] on icon "button" at bounding box center [1467, 19] width 13 height 13
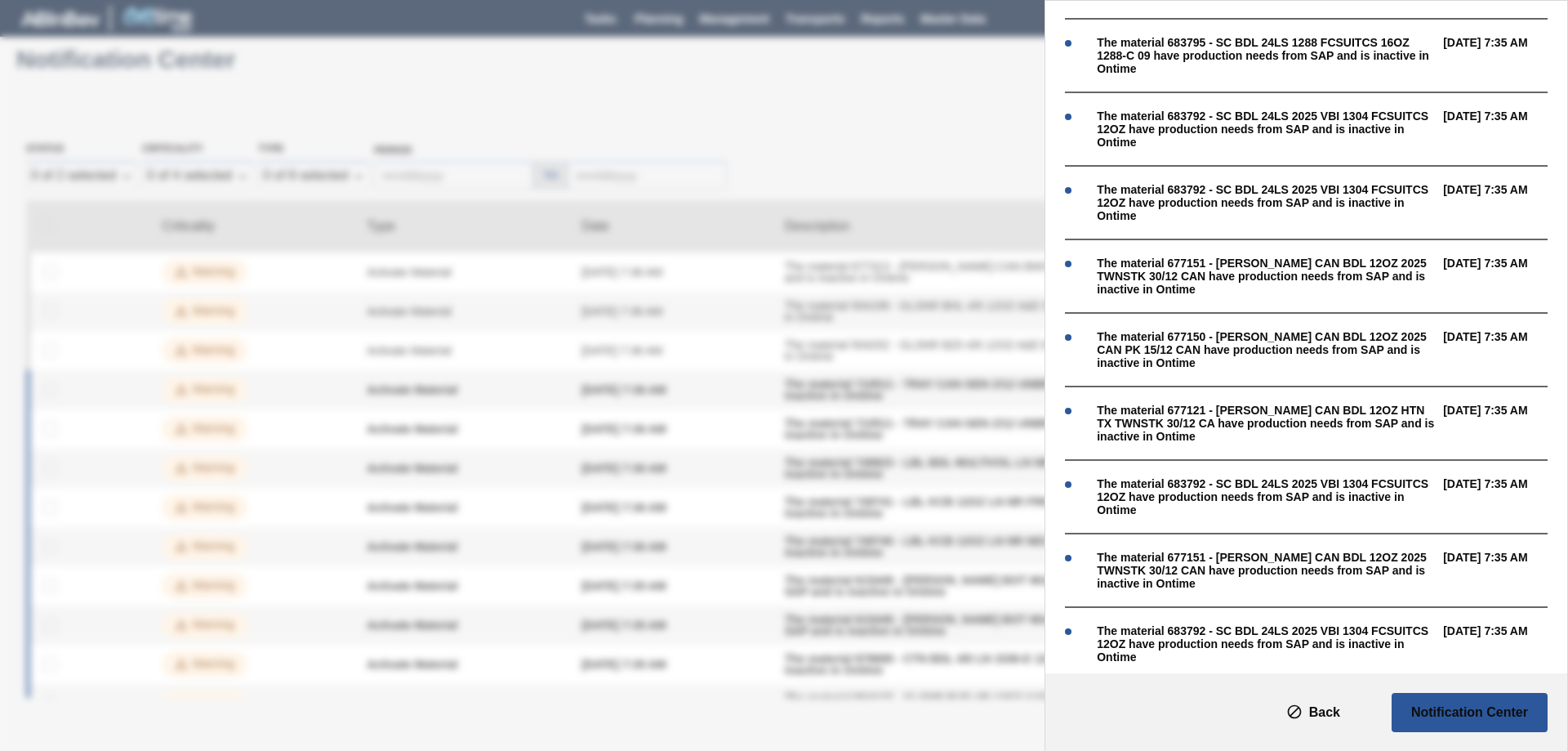
scroll to position [1653, 0]
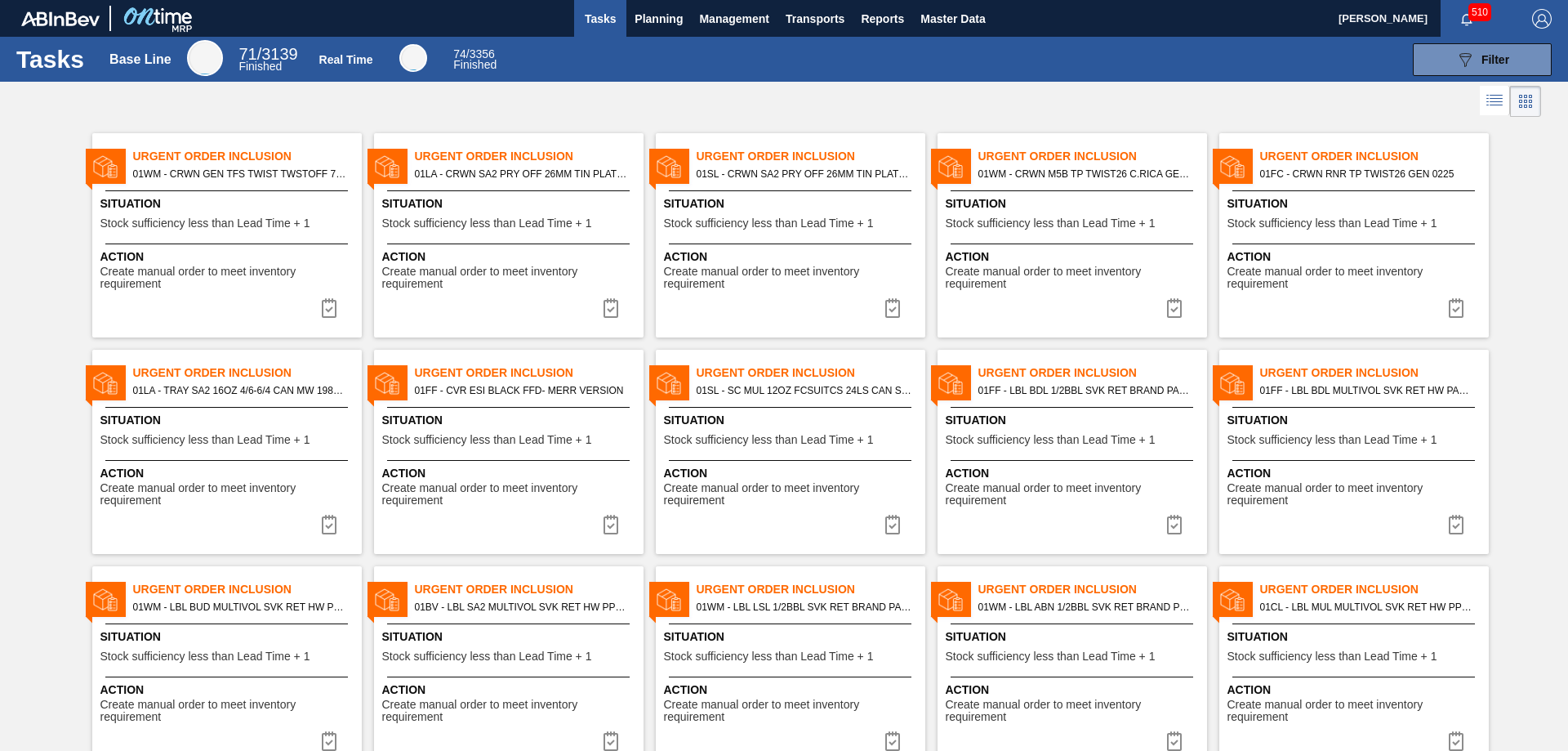
click at [1469, 16] on span "510" at bounding box center [1480, 12] width 23 height 18
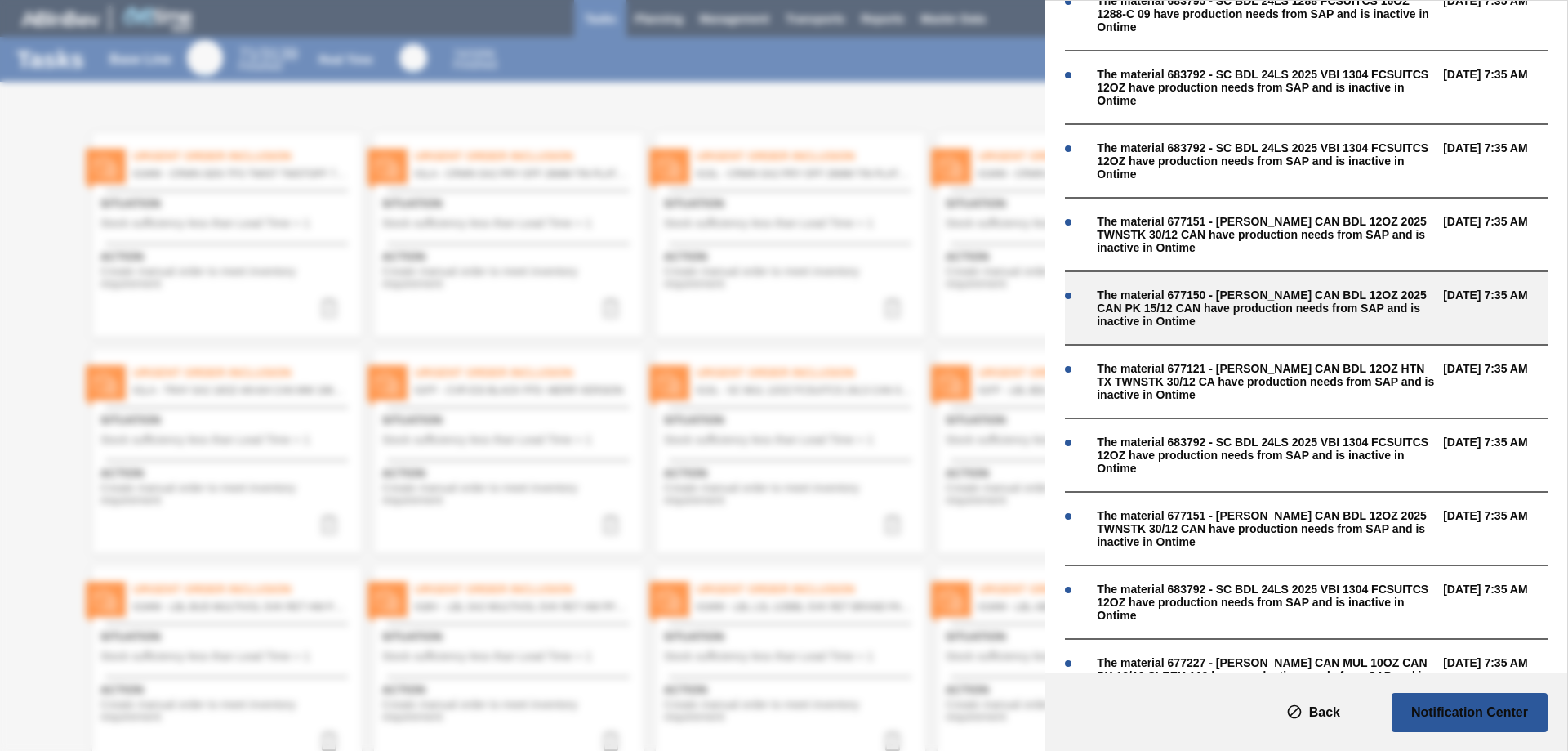
scroll to position [1653, 0]
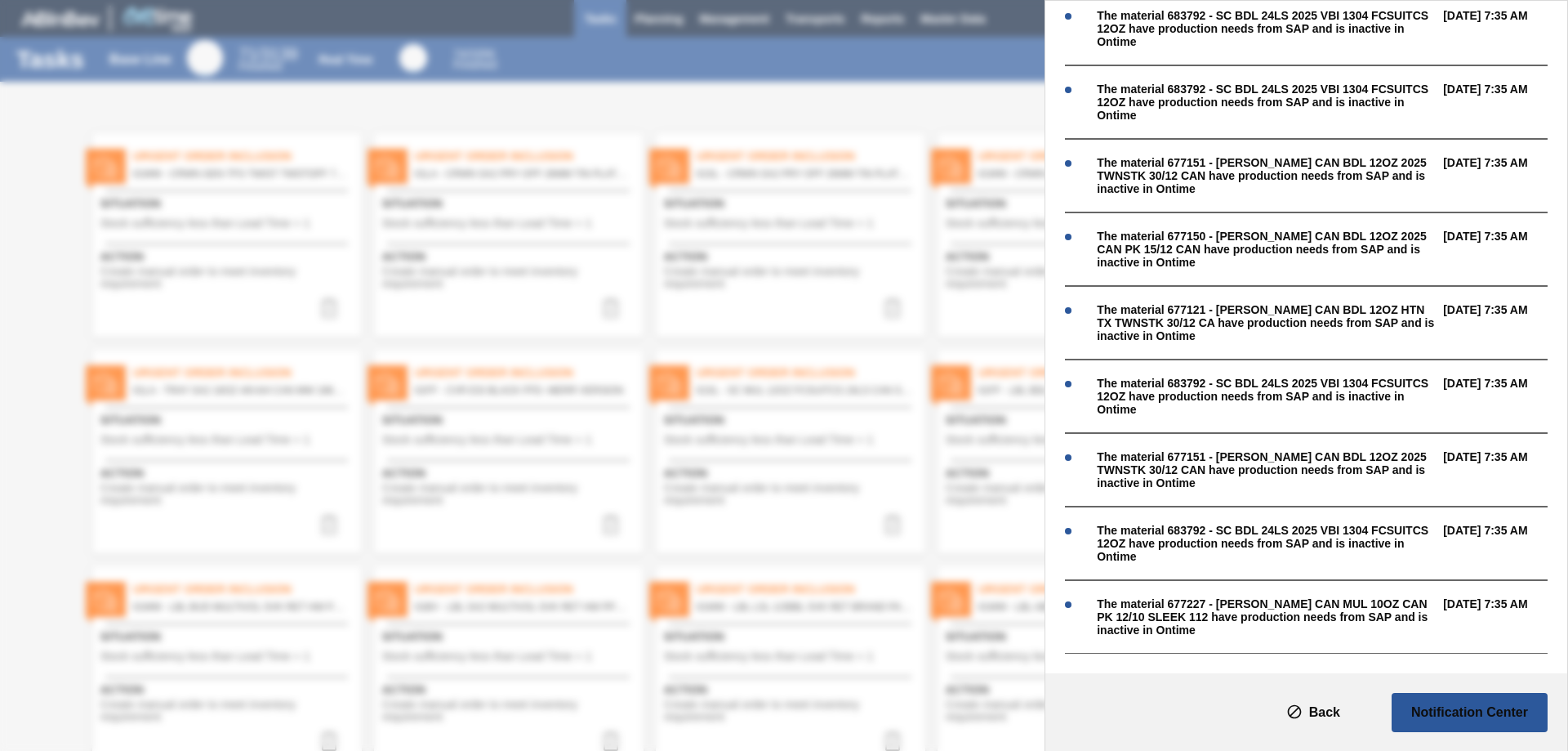
drag, startPoint x: 1442, startPoint y: 702, endPoint x: 1431, endPoint y: 688, distance: 17.8
click at [1443, 702] on button "Notification Center" at bounding box center [1470, 712] width 156 height 39
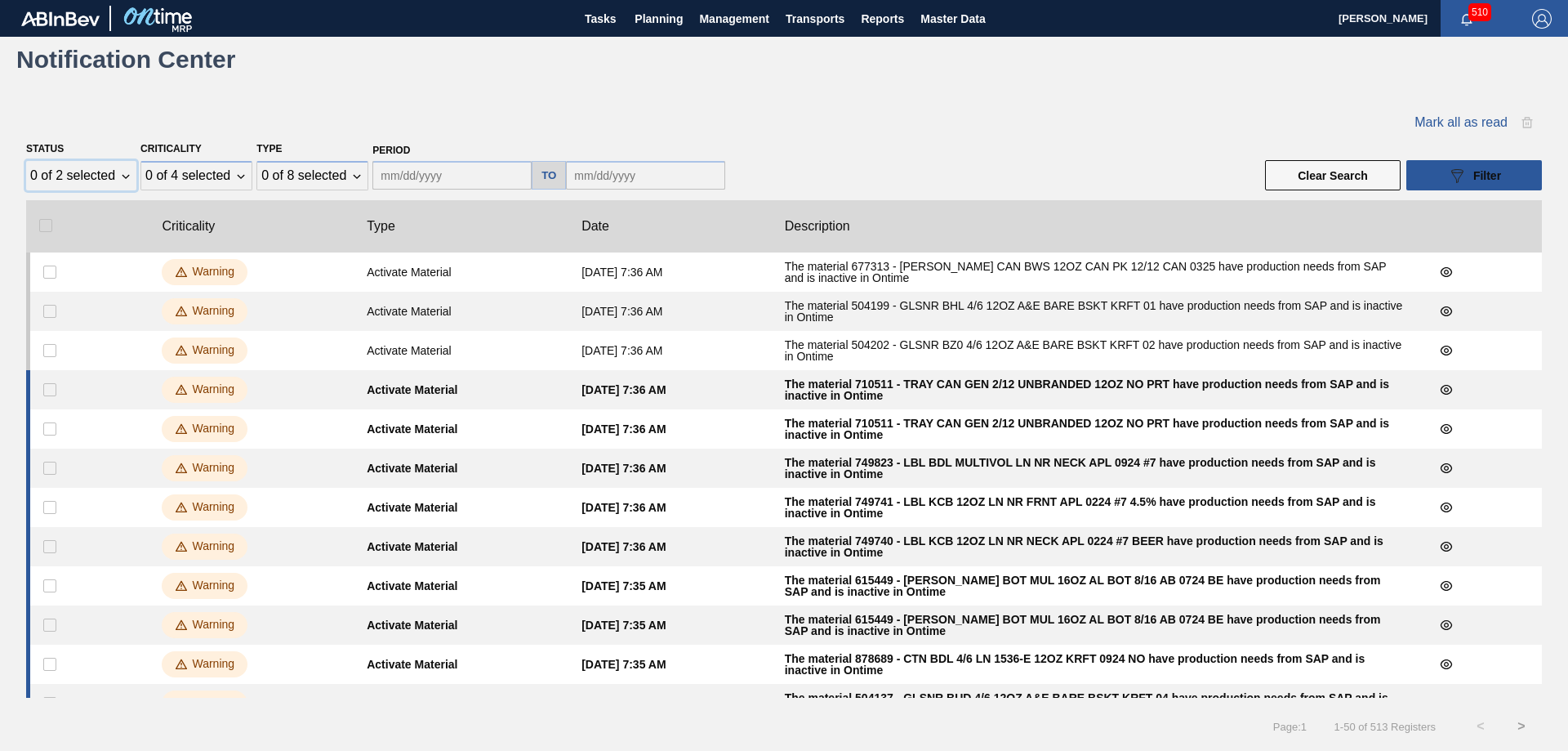
click at [80, 168] on div "0 of 2 selected" at bounding box center [72, 175] width 85 height 15
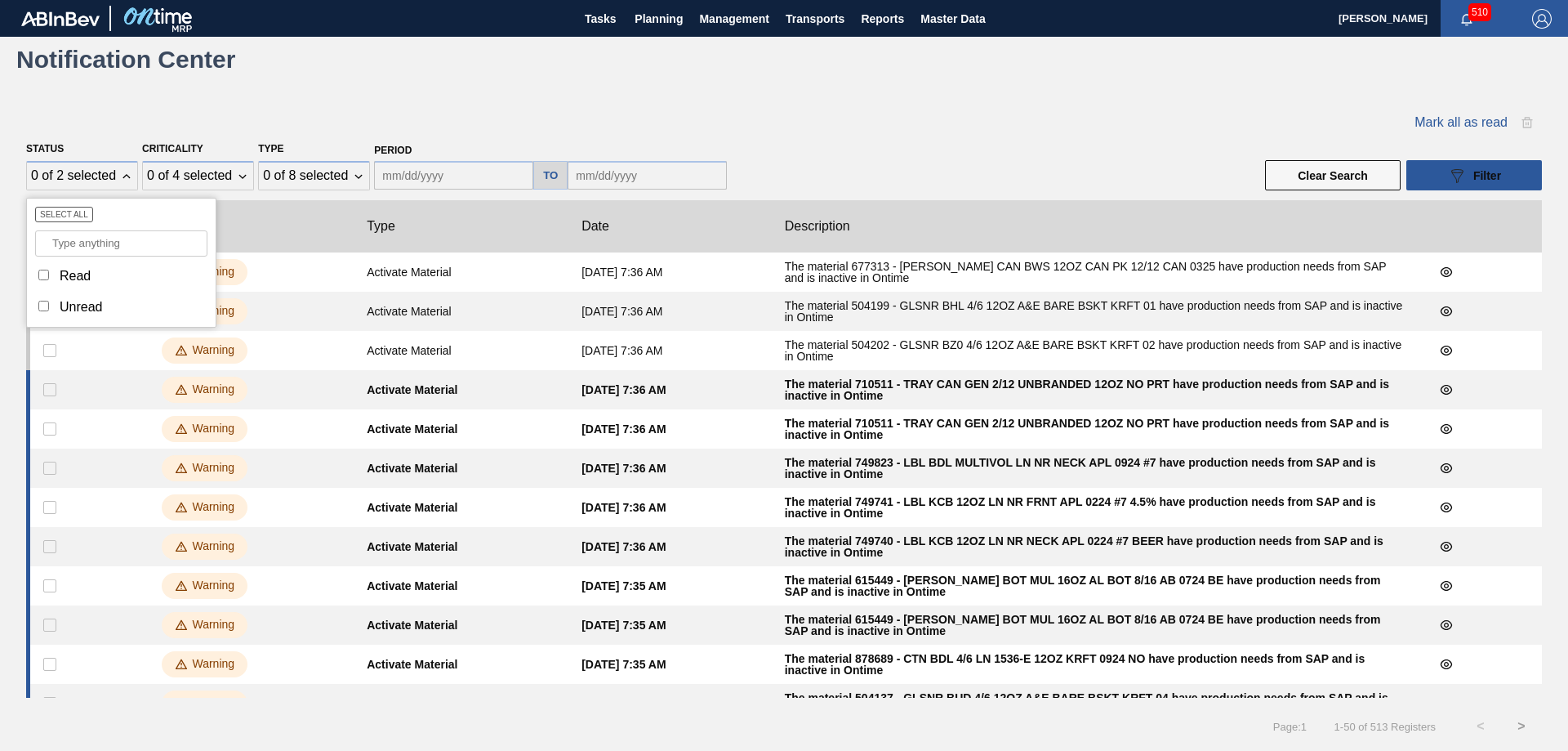
click at [169, 116] on div "Mark all as read" at bounding box center [784, 122] width 1515 height 30
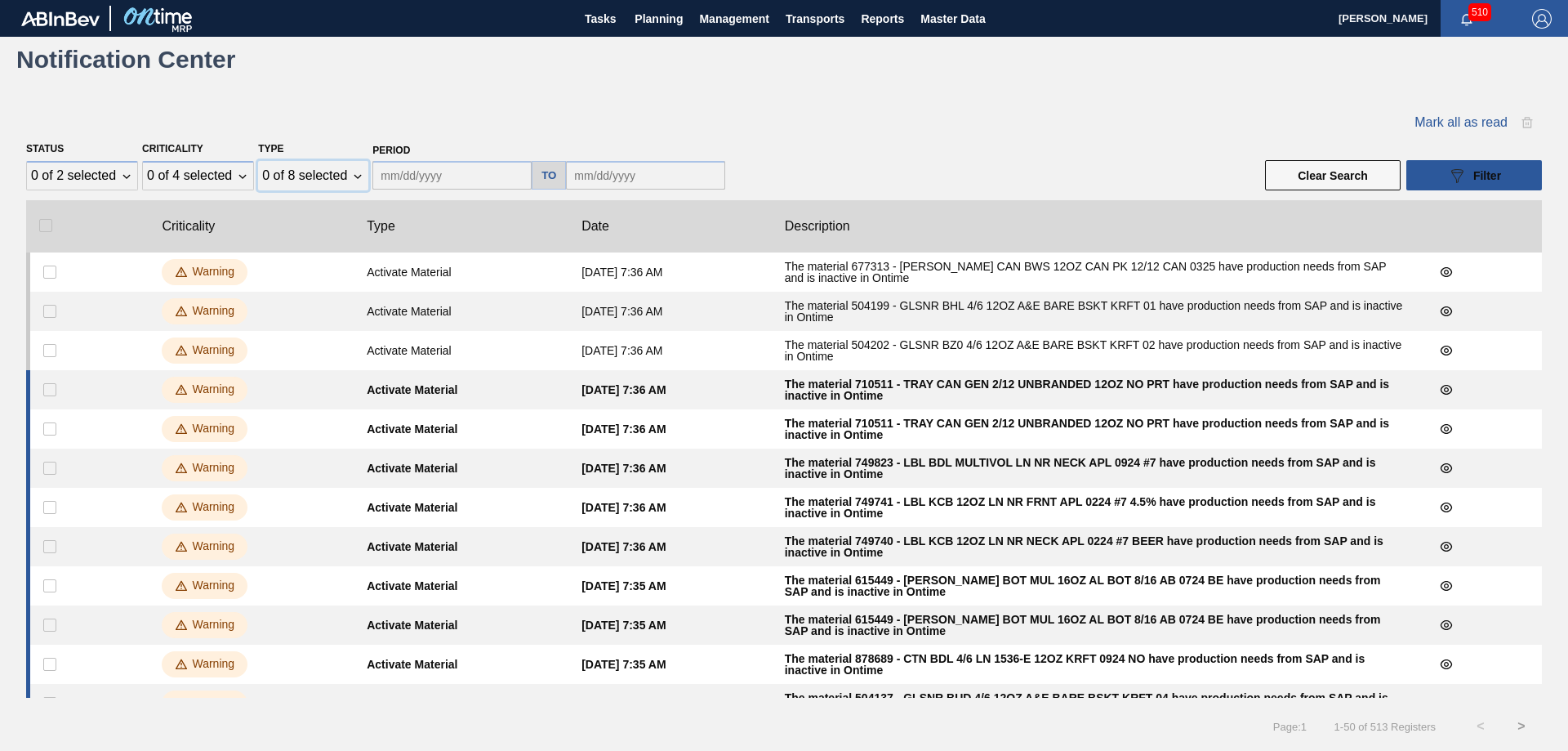
click at [330, 176] on div "0 of 8 selected" at bounding box center [304, 175] width 85 height 15
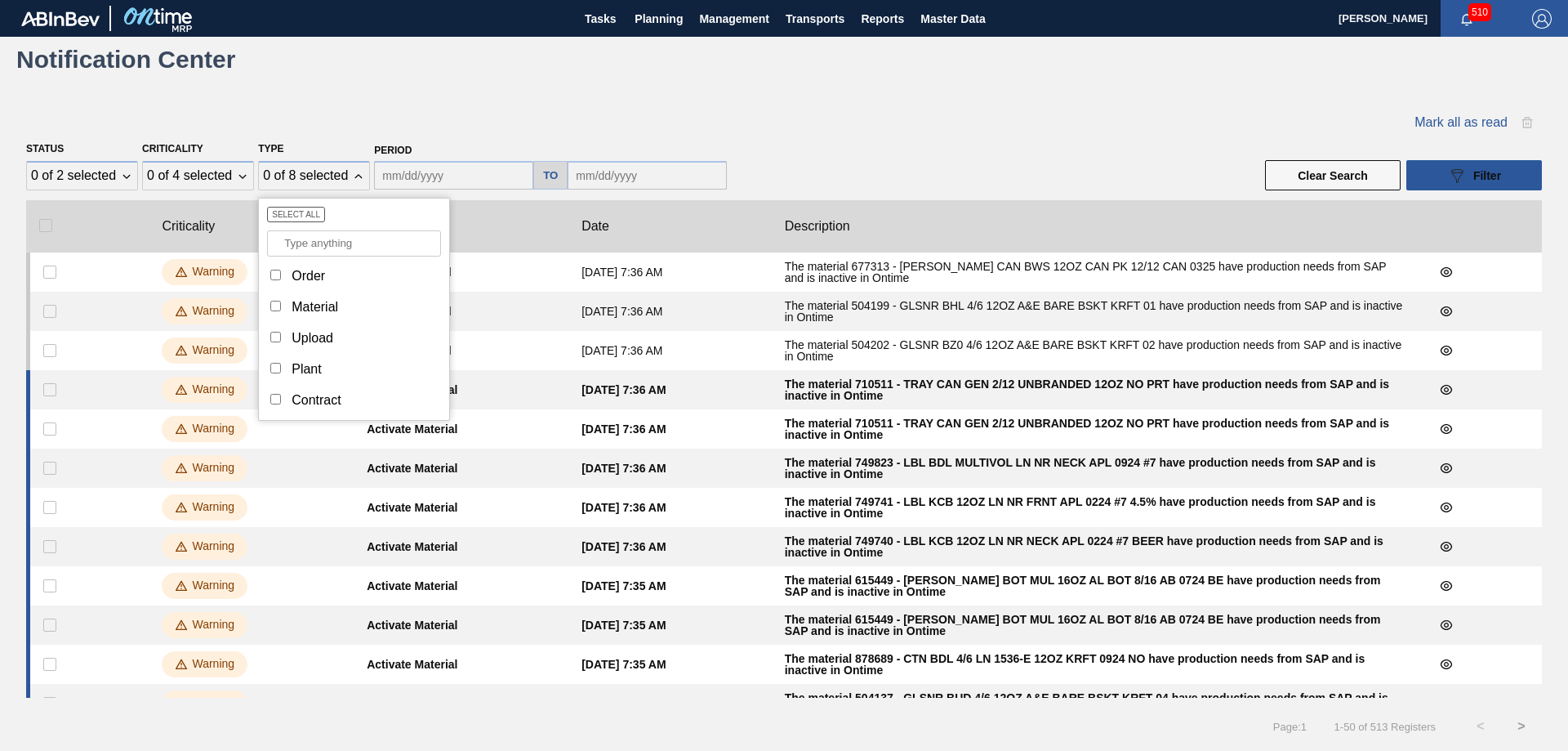
click at [800, 170] on div "Status 0 of 2 selected Criticality 0 of 4 selected Type 0 of 8 selected Select …" at bounding box center [784, 164] width 1515 height 55
